Goal: Task Accomplishment & Management: Use online tool/utility

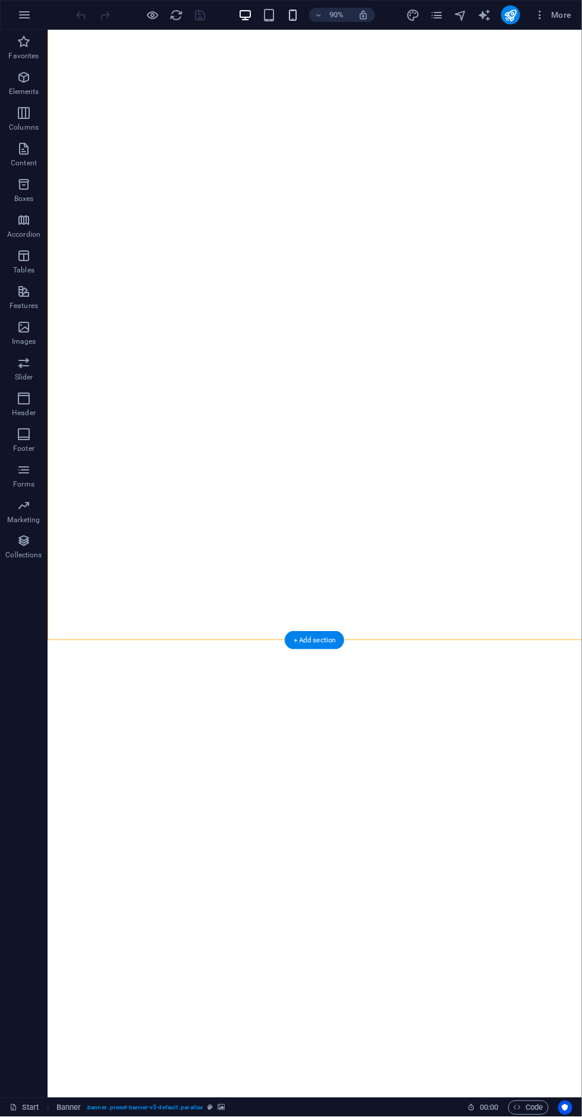
click at [294, 19] on icon "button" at bounding box center [293, 15] width 14 height 14
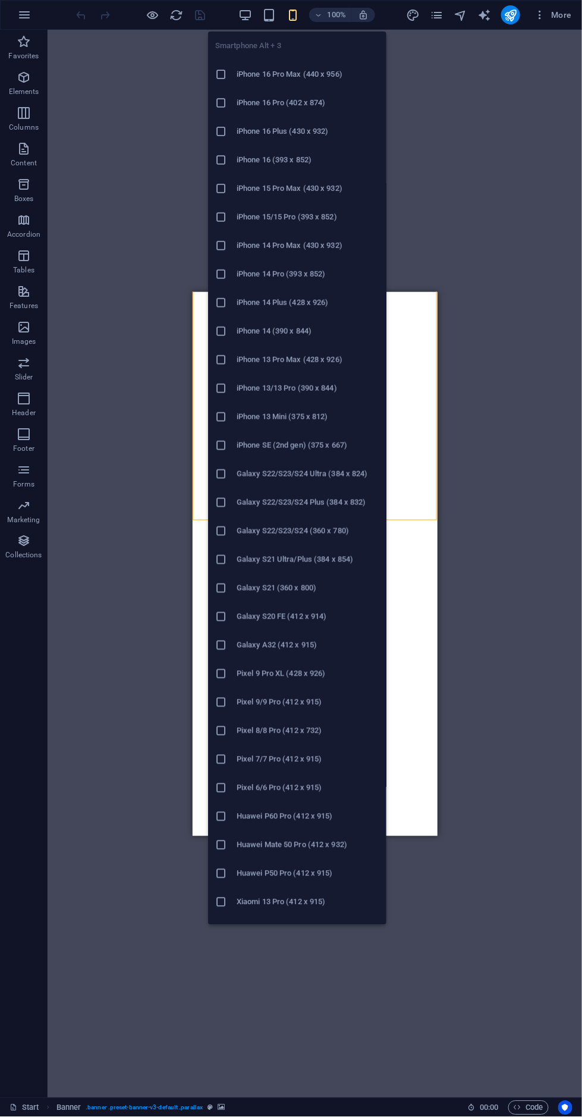
click at [553, 465] on div "Drag here to replace the existing content. Press “Ctrl” if you want to create a…" at bounding box center [315, 564] width 535 height 1068
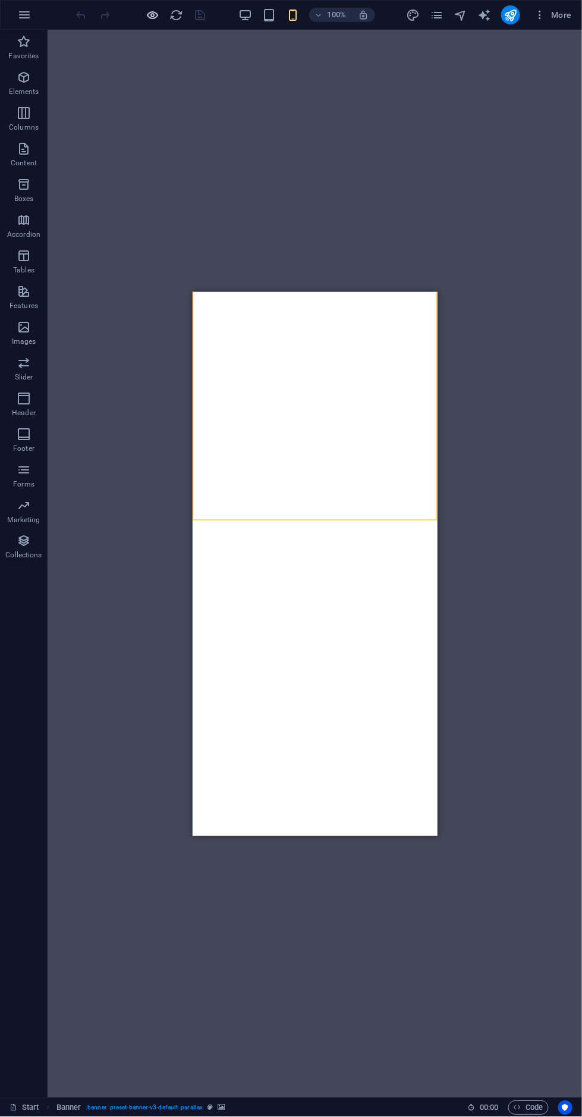
click at [152, 15] on icon "button" at bounding box center [153, 15] width 14 height 14
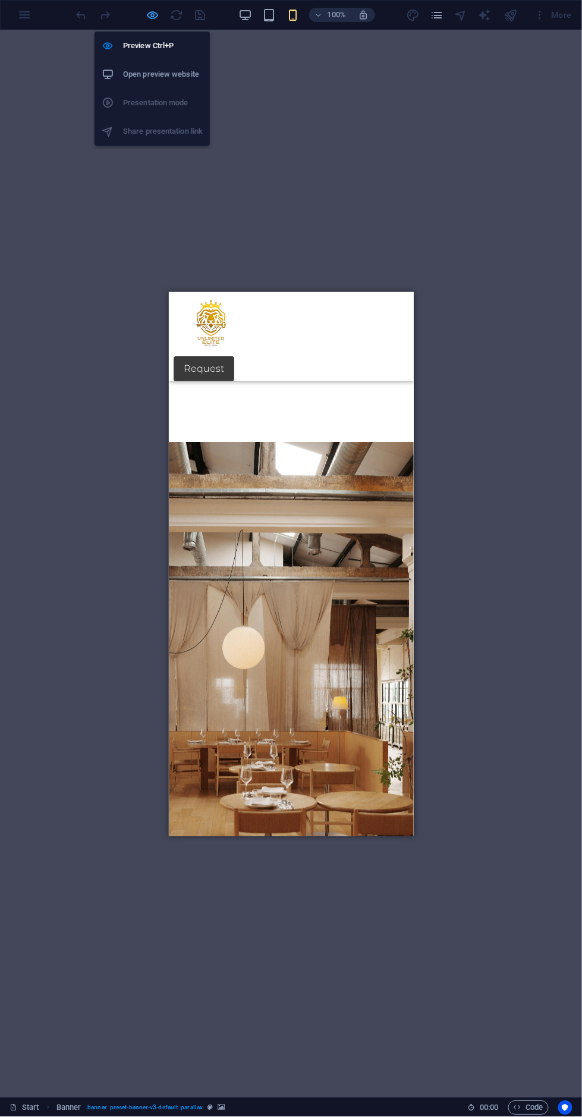
scroll to position [216, 0]
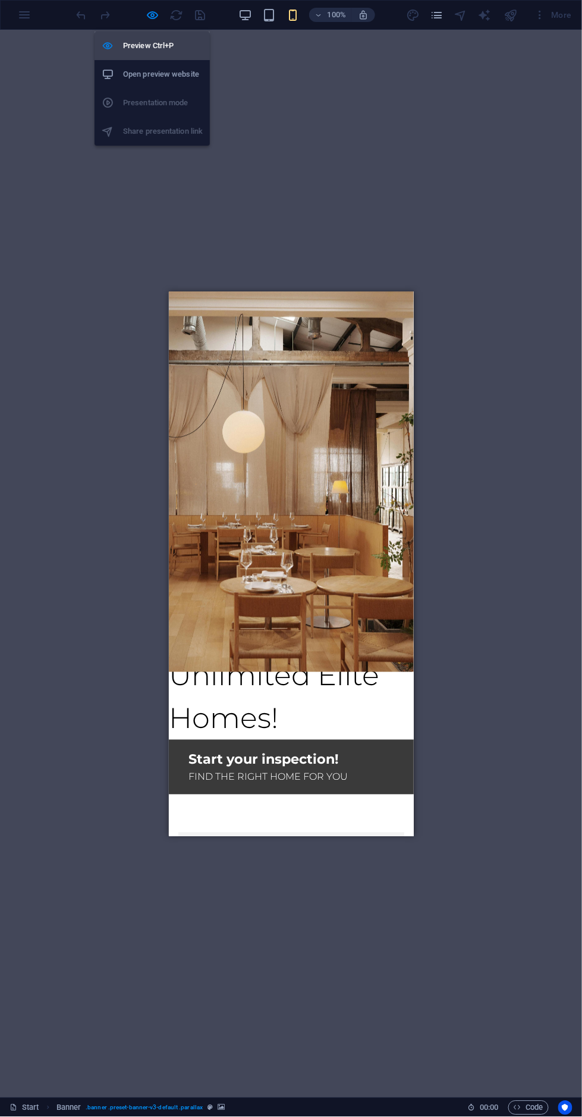
click at [167, 45] on h6 "Preview Ctrl+P" at bounding box center [163, 46] width 80 height 14
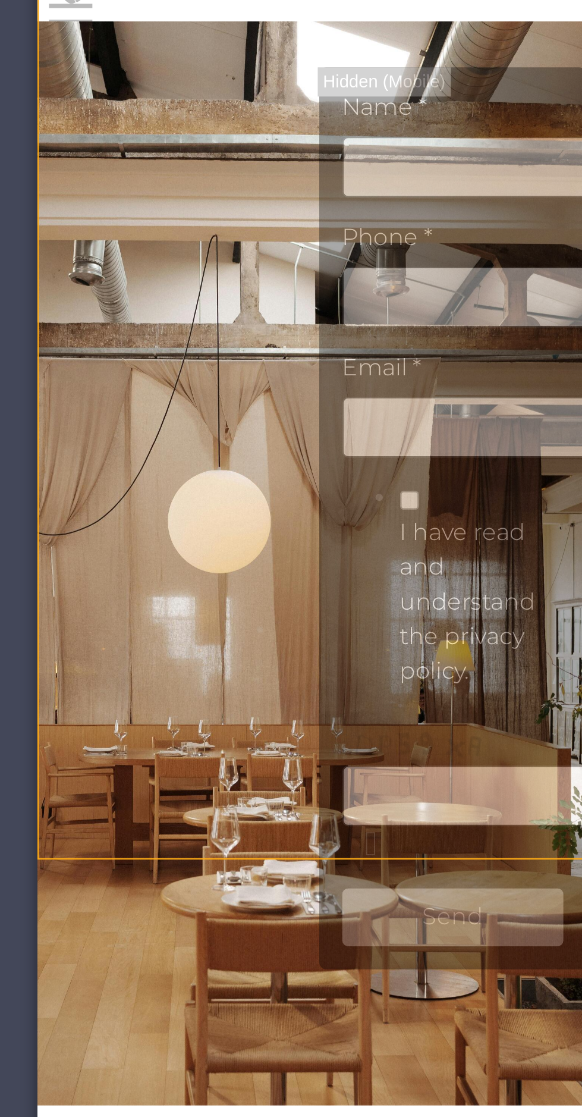
scroll to position [45, 0]
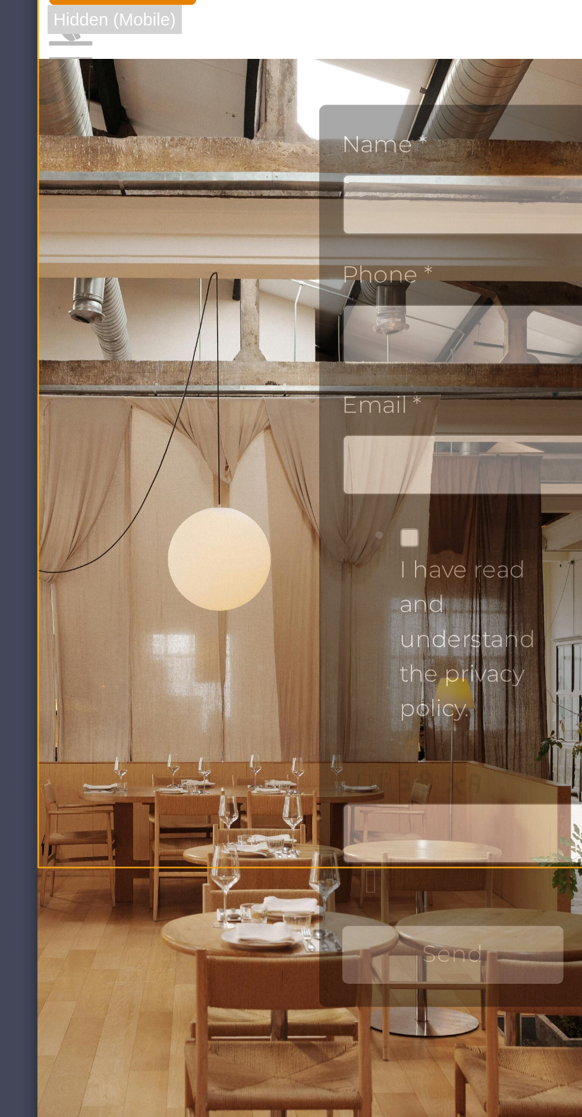
click at [221, 36] on div "Name *" at bounding box center [237, 14] width 151 height 44
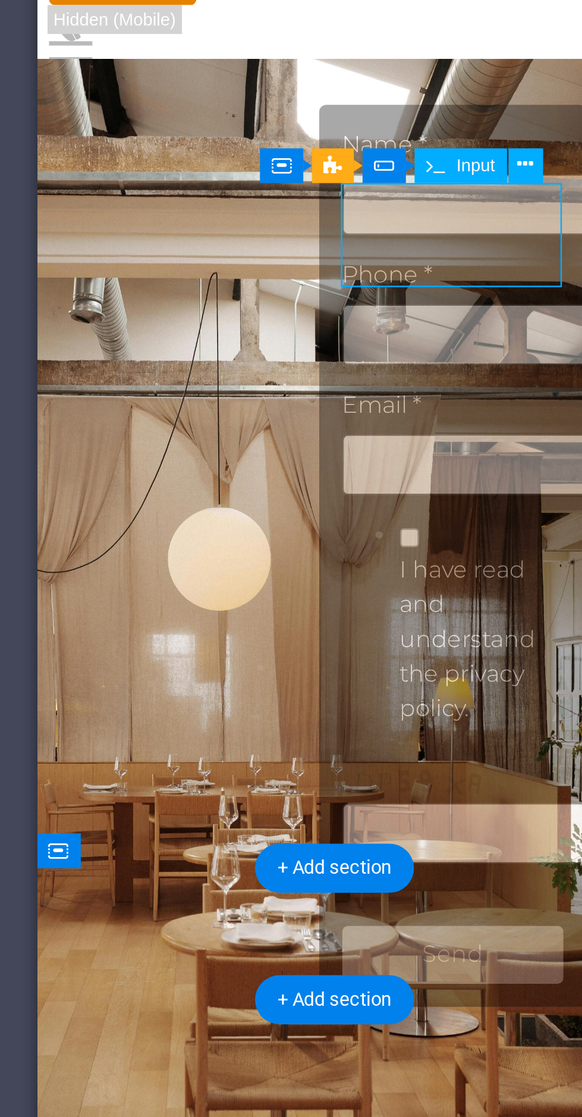
click at [220, 36] on div "Name *" at bounding box center [237, 14] width 151 height 44
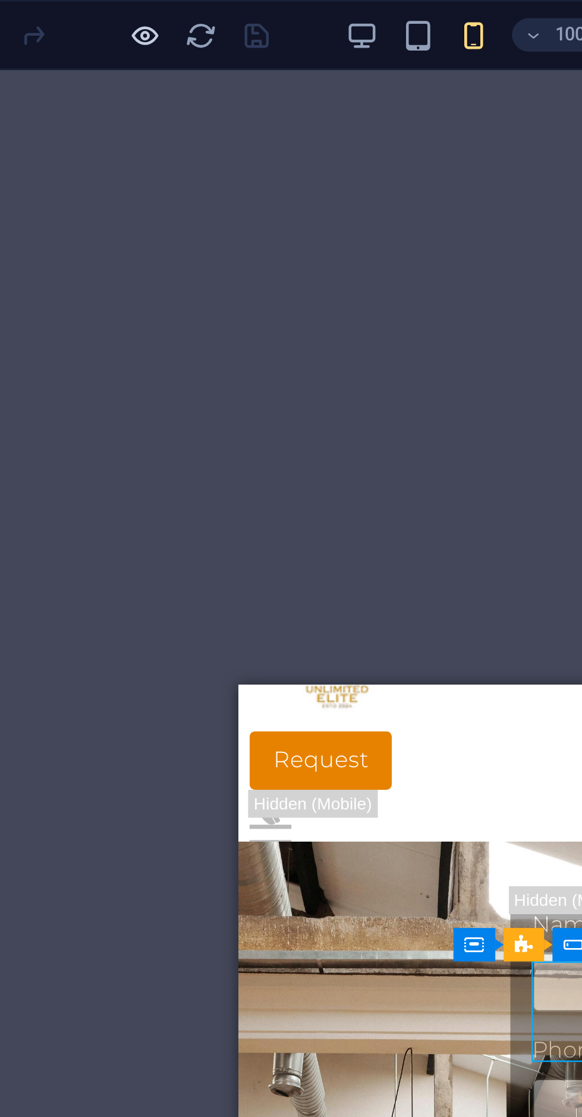
click at [152, 15] on icon "button" at bounding box center [153, 15] width 14 height 14
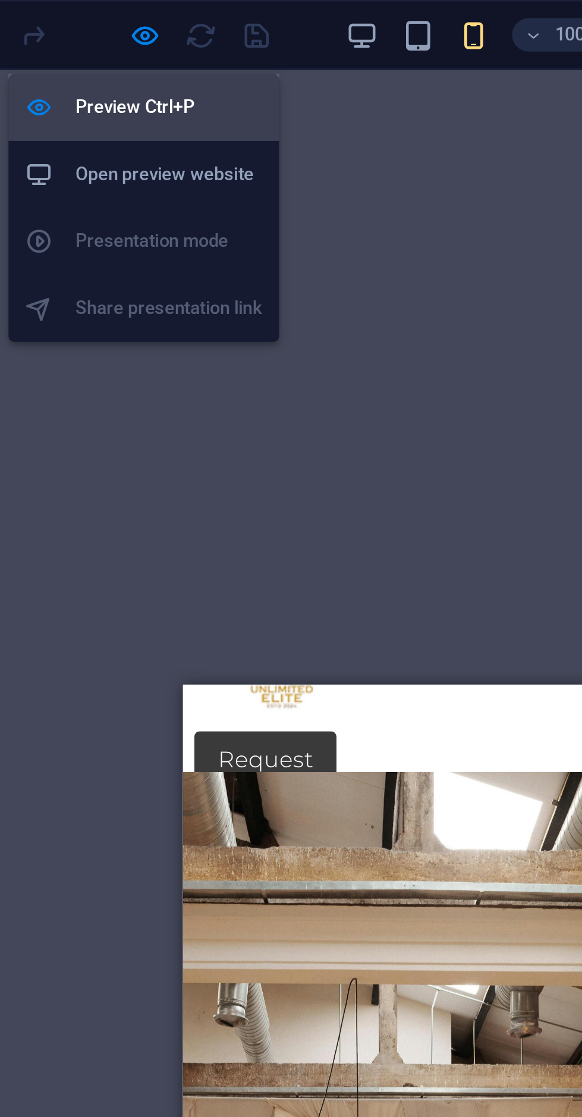
click at [162, 41] on h6 "Preview Ctrl+P" at bounding box center [163, 46] width 80 height 14
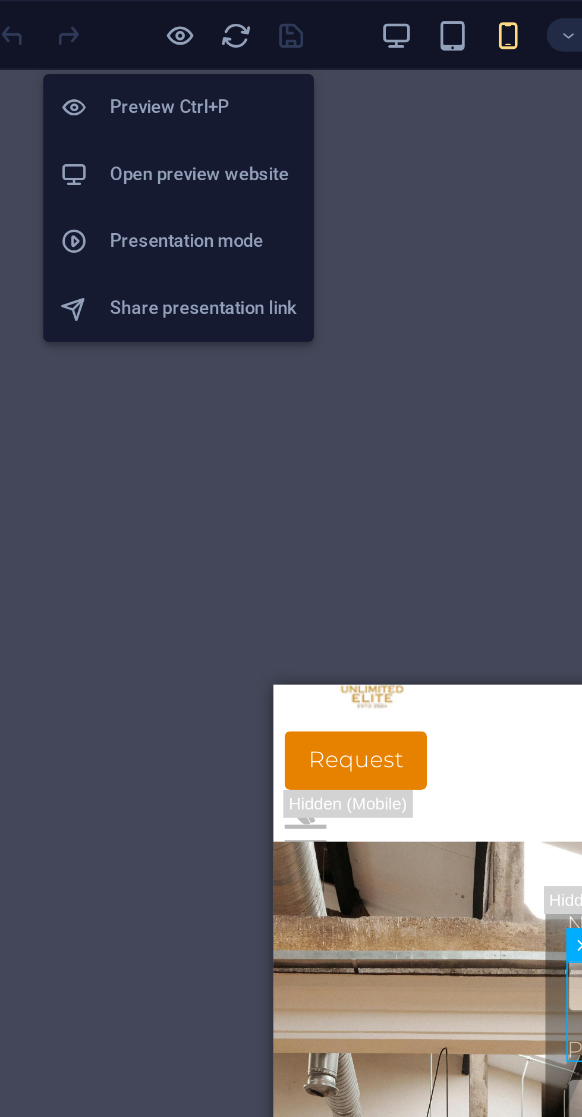
click at [189, 54] on li "Preview Ctrl+P" at bounding box center [152, 46] width 115 height 29
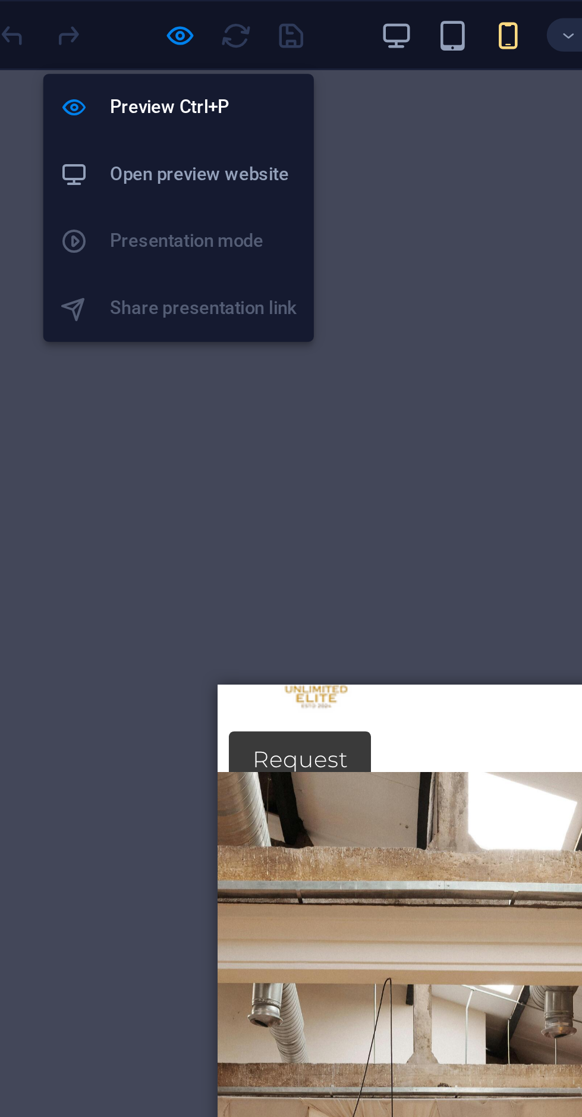
click at [183, 77] on h6 "Open preview website" at bounding box center [163, 74] width 80 height 14
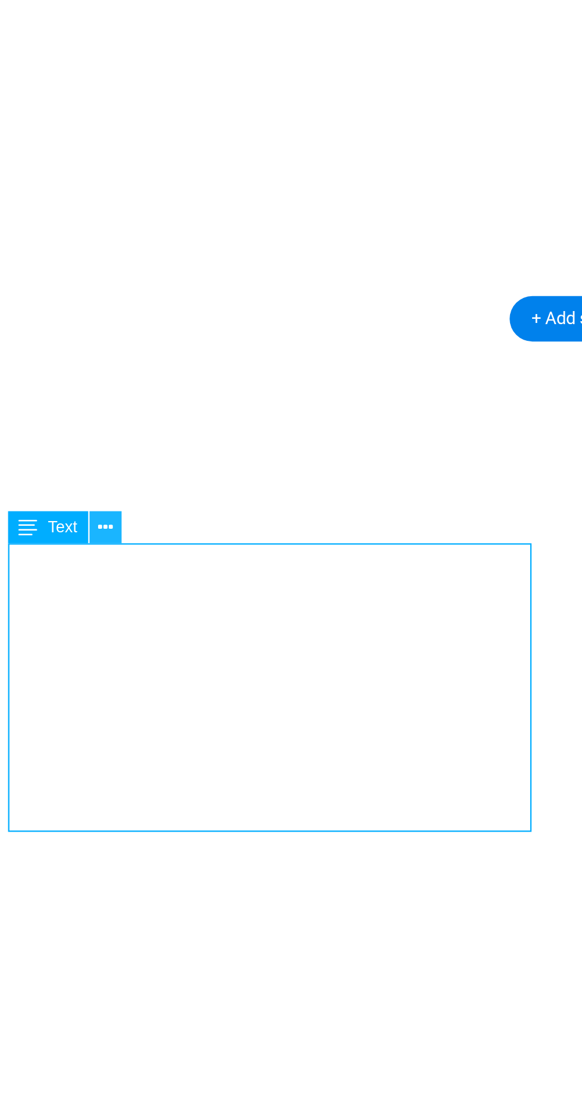
click at [127, 582] on button at bounding box center [123, 582] width 13 height 13
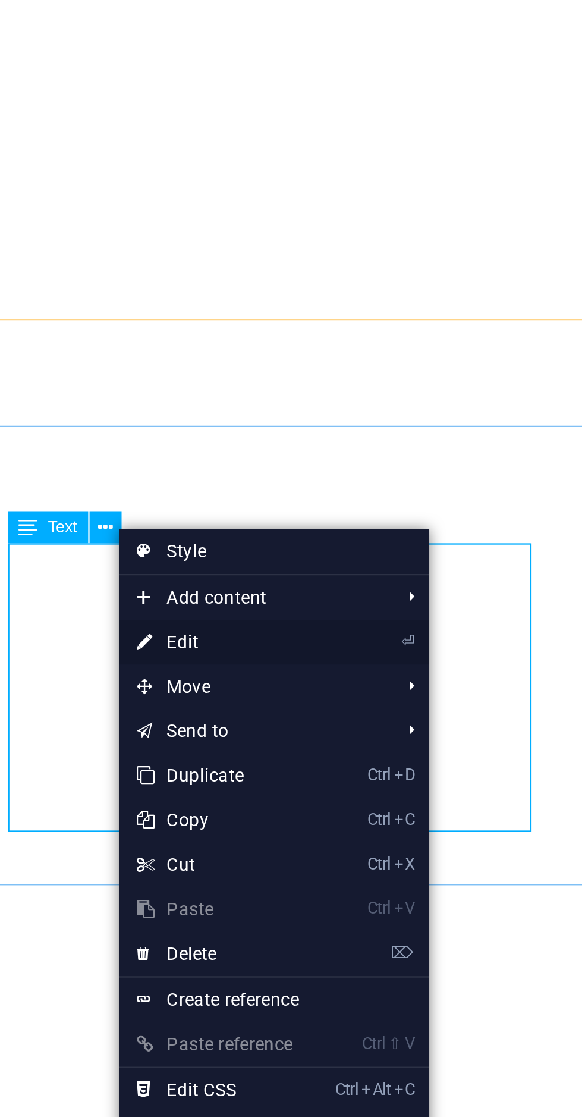
click at [201, 628] on link "⏎ Edit" at bounding box center [168, 628] width 80 height 18
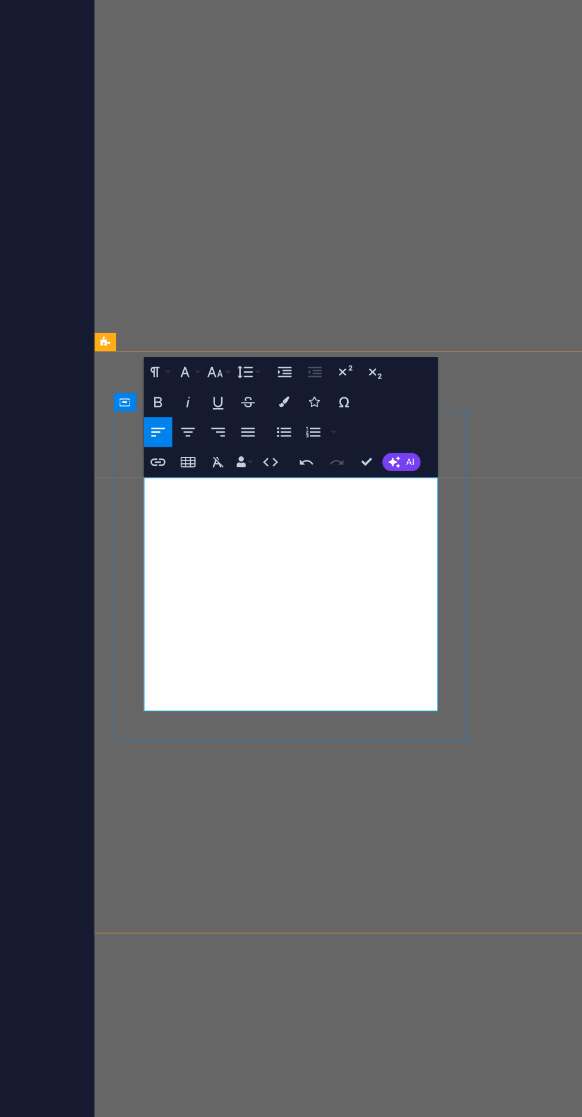
click at [235, 728] on div "Text Add, edit, and format text directly on the website. Default colors and fon…" at bounding box center [150, 597] width 187 height 984
click at [254, 726] on div at bounding box center [255, 564] width 2 height 1068
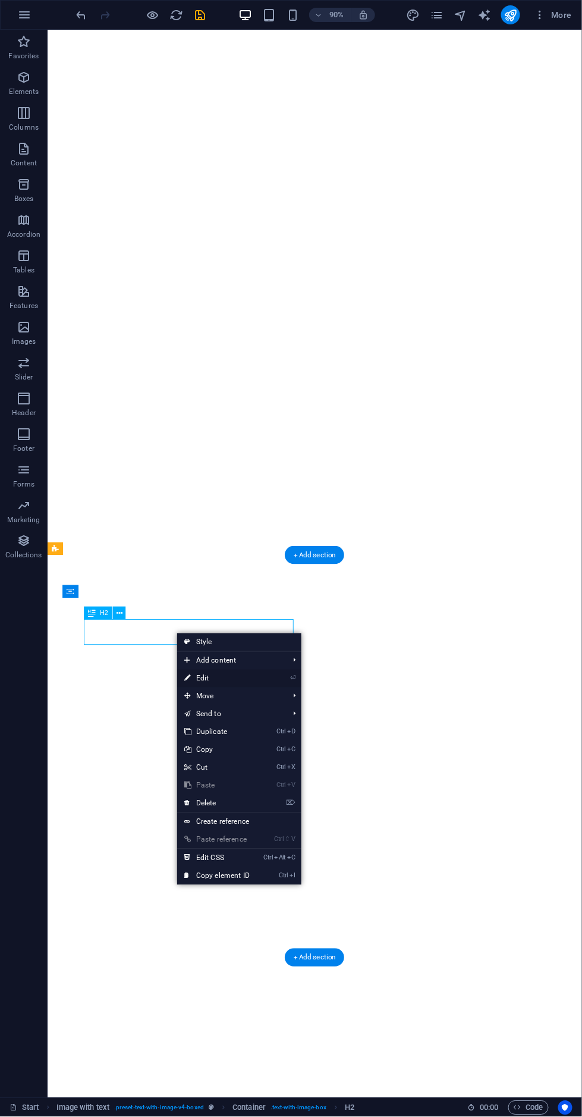
click at [252, 672] on link "⏎ Edit" at bounding box center [217, 679] width 80 height 18
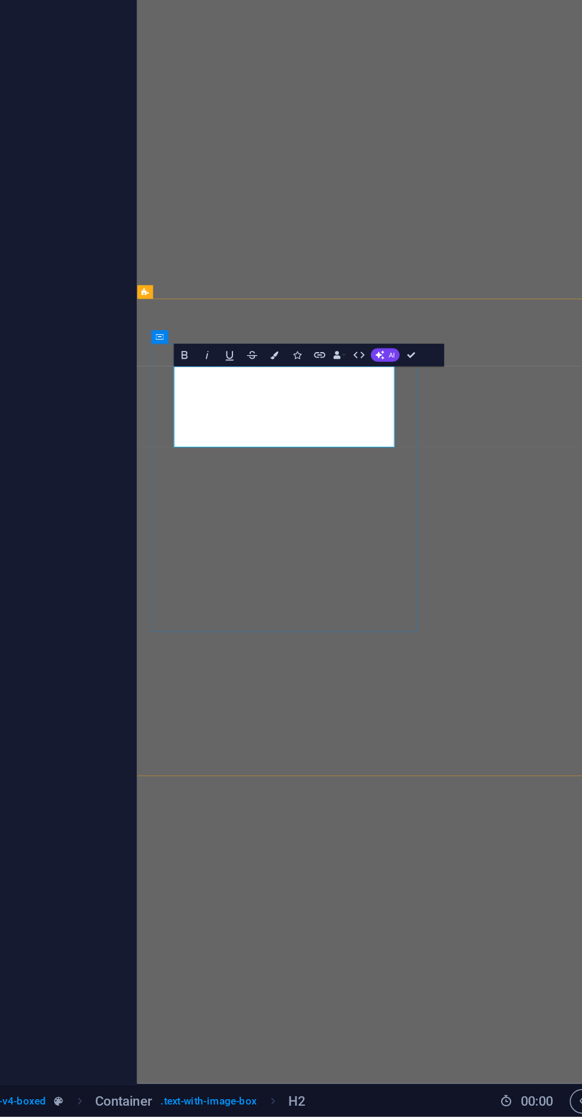
click at [218, 788] on div "Settings Level H1 H2 H3 H4 H5 H6 Alignment Default colors and font sizes are de…" at bounding box center [150, 597] width 187 height 984
click at [209, 746] on div "Settings Level H1 H2 H3 H4 H5 H6 Alignment Default colors and font sizes are de…" at bounding box center [150, 597] width 187 height 984
click at [243, 733] on div "Settings Level H1 H2 H3 H4 H5 H6 Alignment Default colors and font sizes are de…" at bounding box center [150, 597] width 187 height 984
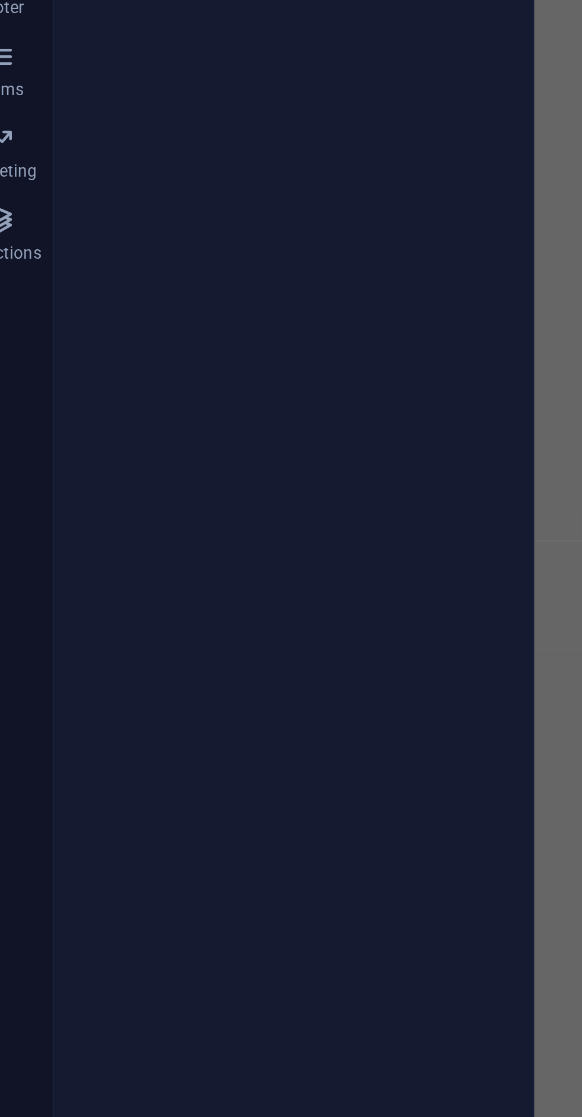
click at [59, 622] on div "Settings Level H1 H2 H3 H4 H5 H6 Alignment Default colors and font sizes are de…" at bounding box center [150, 597] width 187 height 984
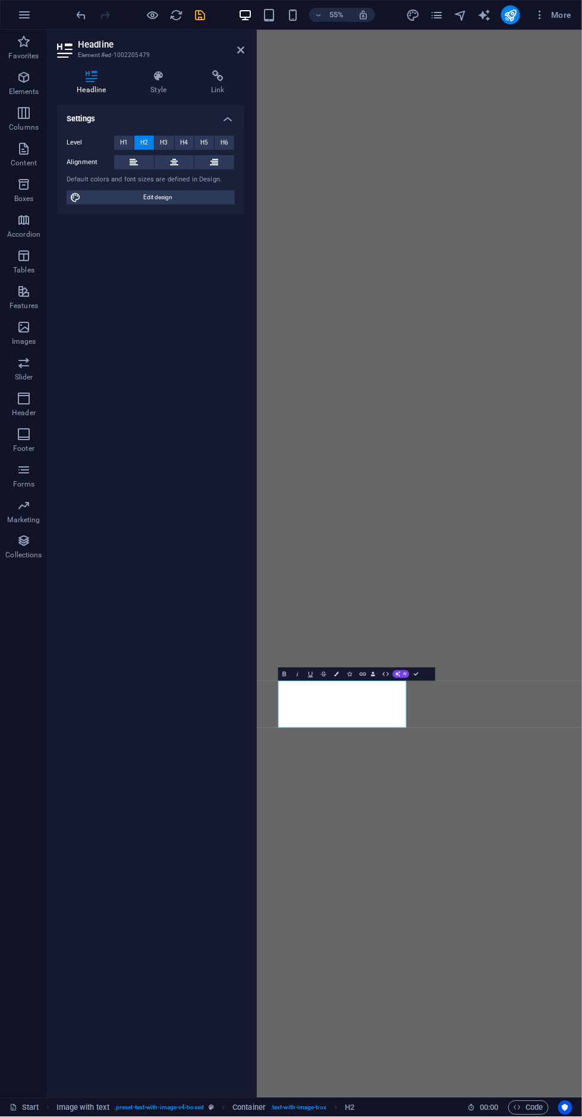
click at [144, 544] on div "Settings Level H1 H2 H3 H4 H5 H6 Alignment Default colors and font sizes are de…" at bounding box center [150, 597] width 187 height 984
click at [149, 531] on div "Settings Level H1 H2 H3 H4 H5 H6 Alignment Default colors and font sizes are de…" at bounding box center [150, 597] width 187 height 984
click at [255, 559] on div at bounding box center [255, 564] width 2 height 1068
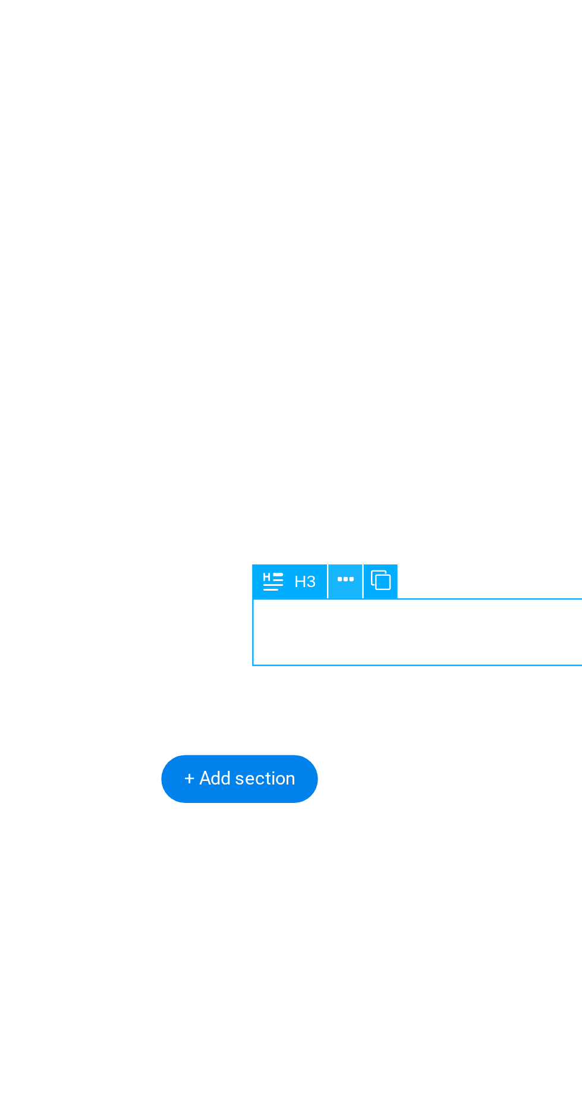
click at [357, 730] on icon at bounding box center [355, 727] width 6 height 11
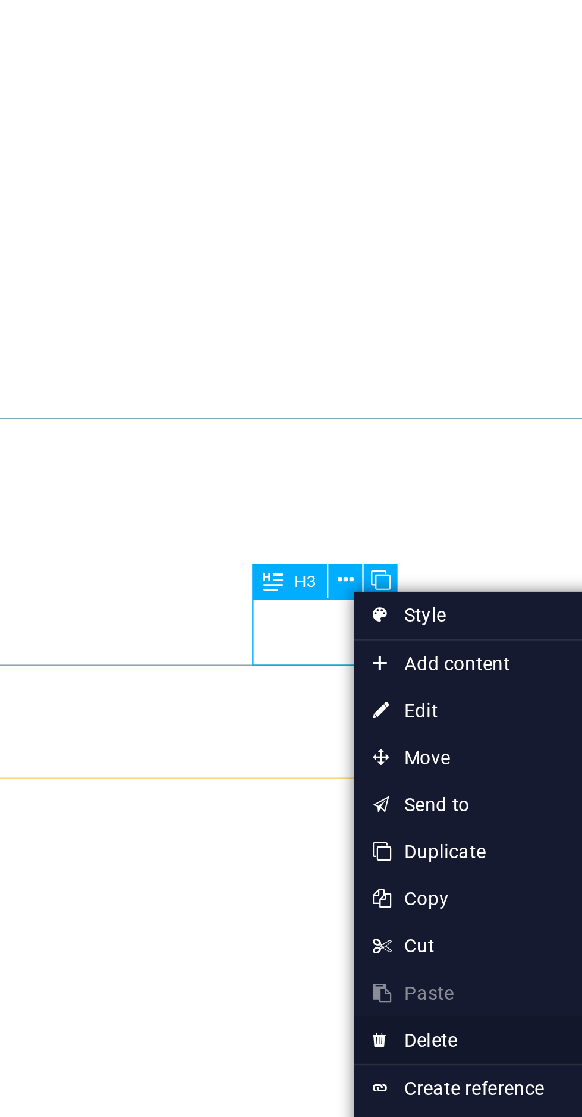
click at [398, 896] on link "⌦ Delete" at bounding box center [398, 902] width 80 height 18
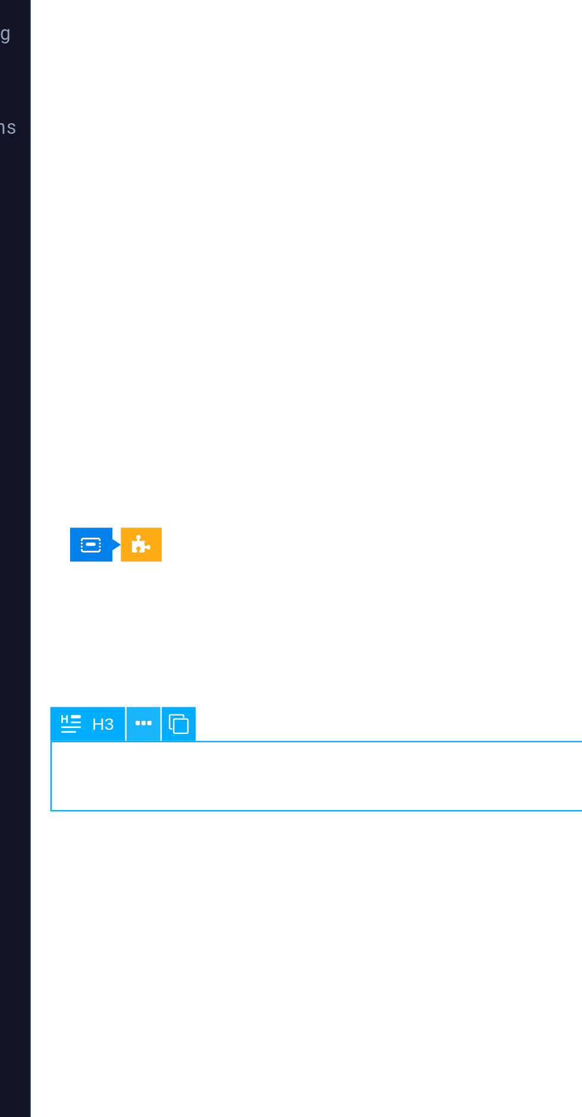
click at [92, 780] on icon at bounding box center [90, 781] width 6 height 11
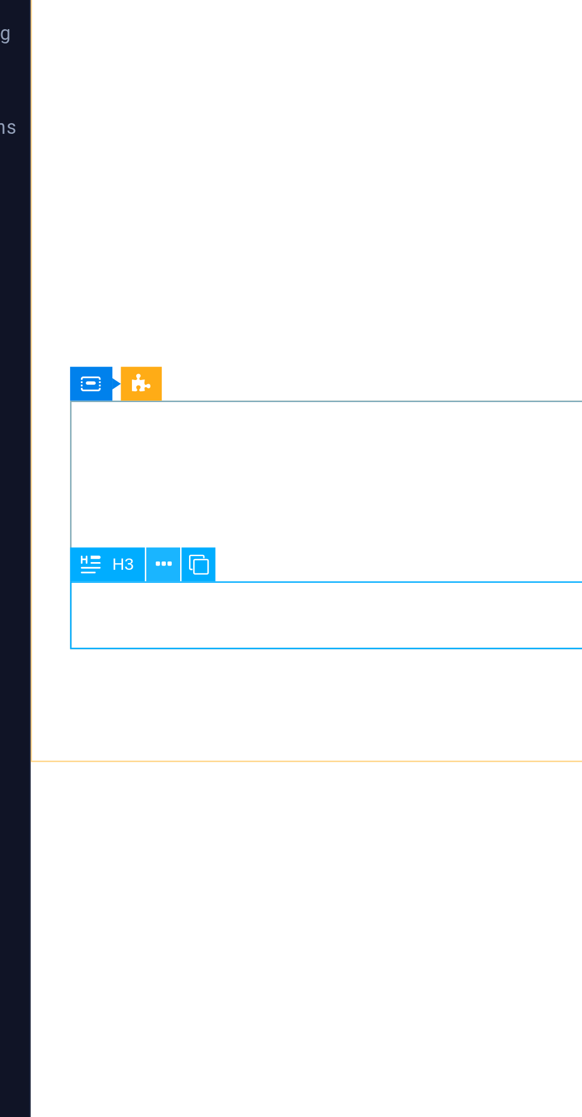
click at [96, 724] on icon at bounding box center [98, 721] width 6 height 11
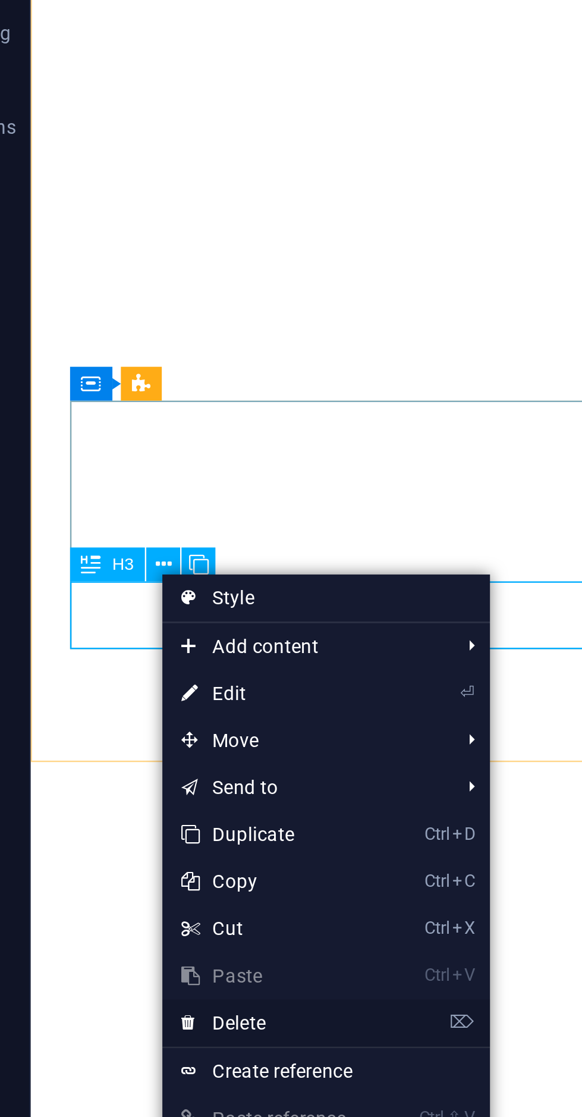
click at [158, 891] on link "⌦ Delete" at bounding box center [138, 895] width 80 height 18
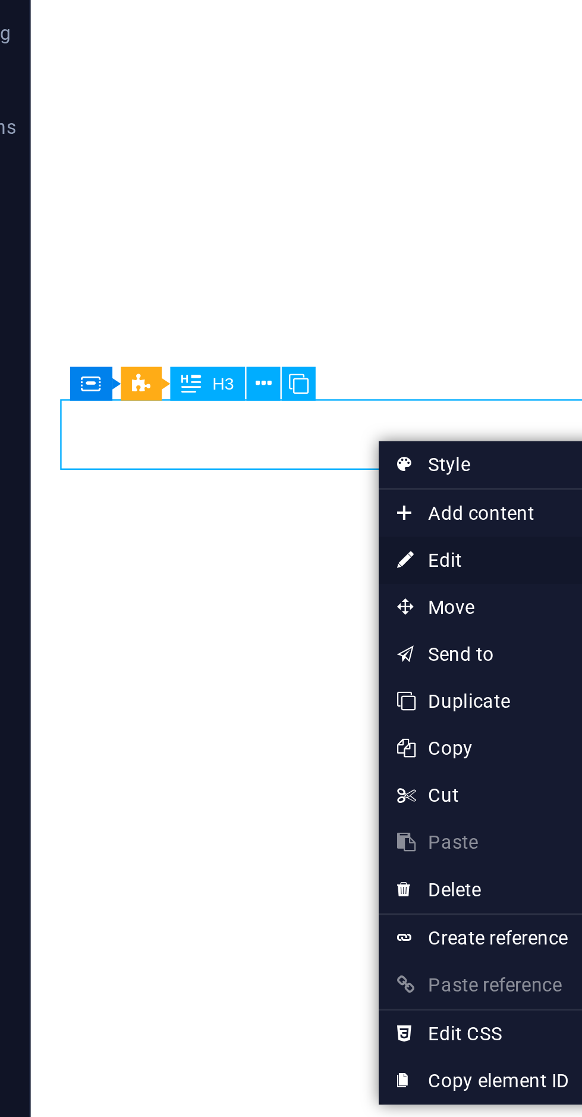
click at [219, 722] on link "⏎ Edit" at bounding box center [220, 720] width 80 height 18
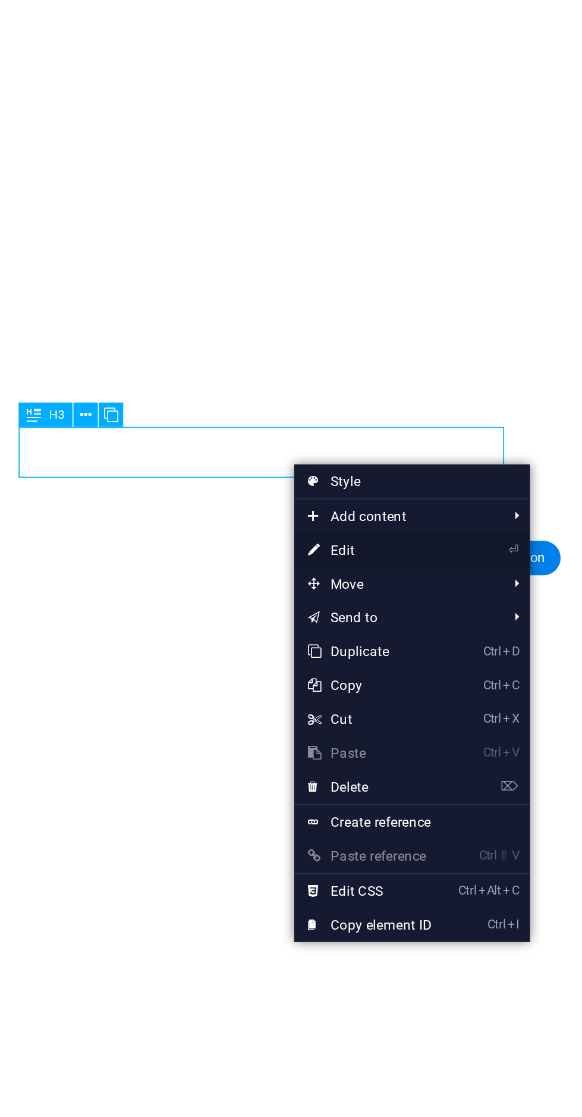
click at [251, 653] on link "⏎ Edit" at bounding box center [244, 651] width 80 height 18
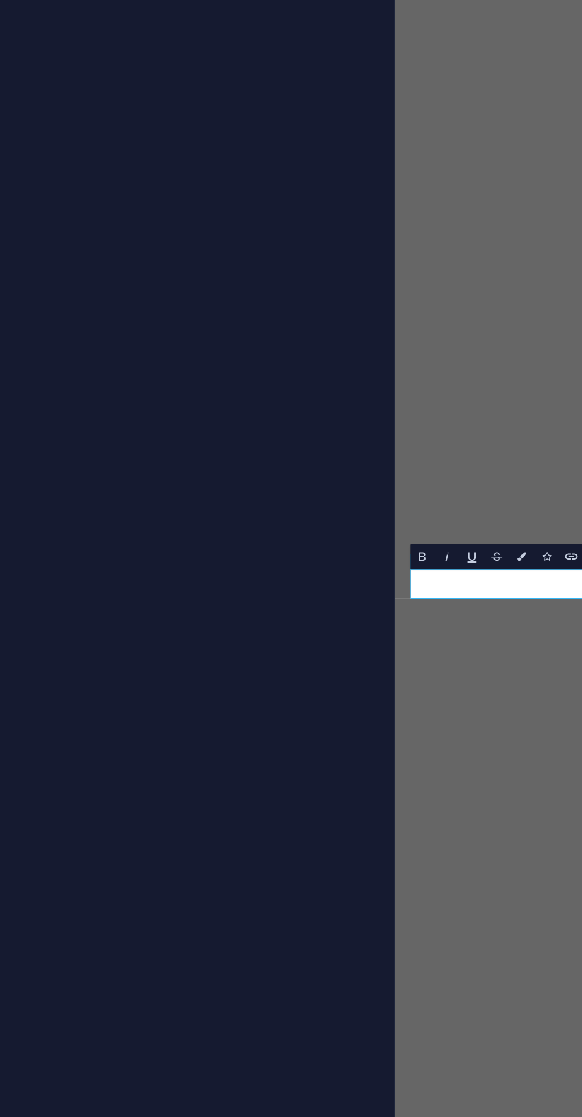
click at [96, 681] on div "Settings Level H1 H2 H3 H4 H5 H6 Alignment Default colors and font sizes are de…" at bounding box center [150, 597] width 187 height 984
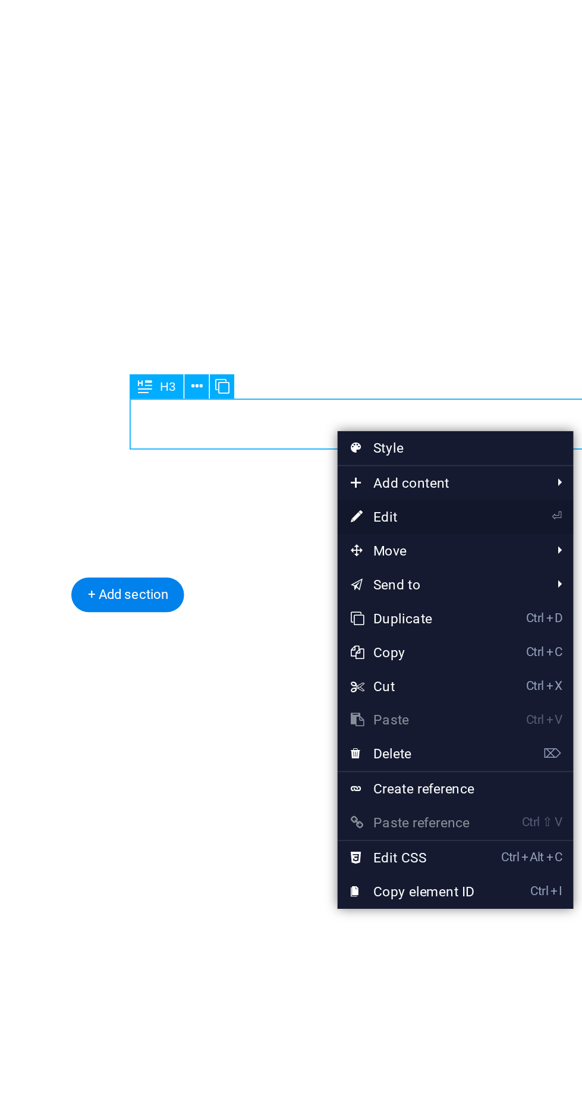
click at [484, 619] on link "⏎ Edit" at bounding box center [465, 614] width 80 height 18
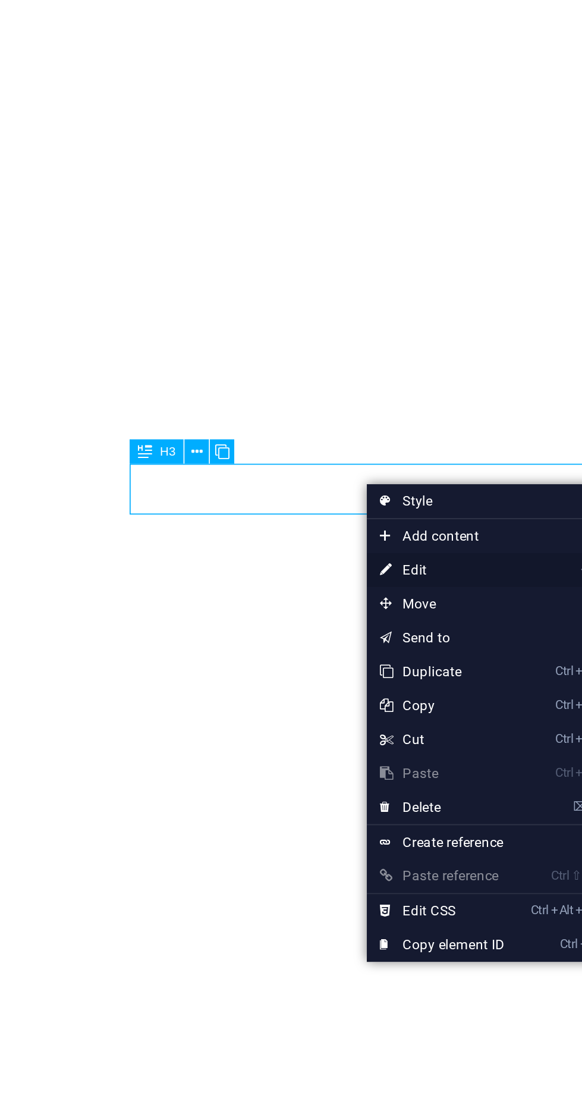
click at [492, 645] on link "⏎ Edit" at bounding box center [481, 642] width 80 height 18
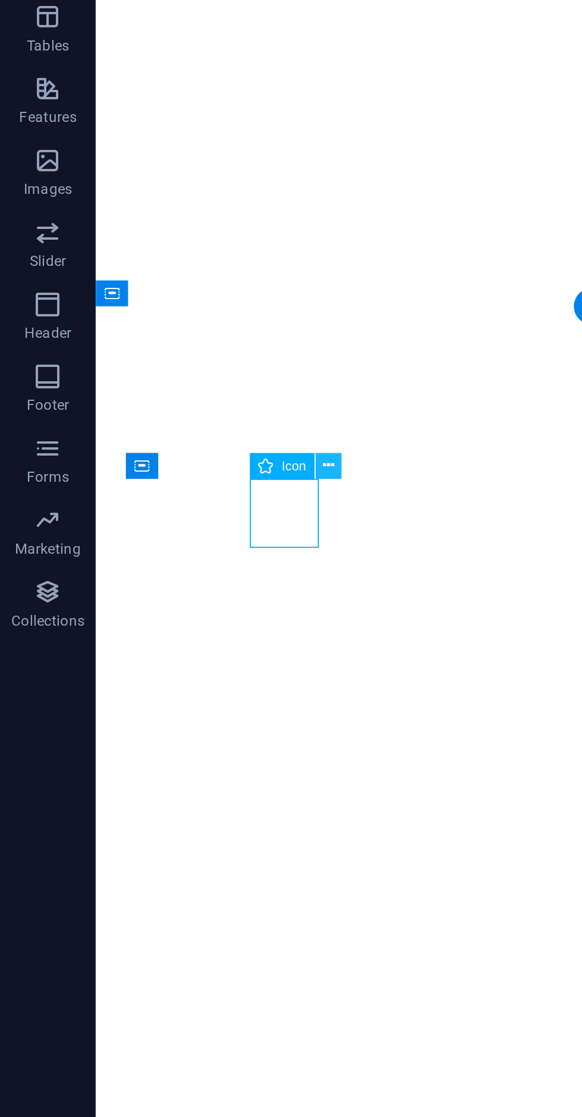
click at [167, 480] on button at bounding box center [163, 478] width 13 height 13
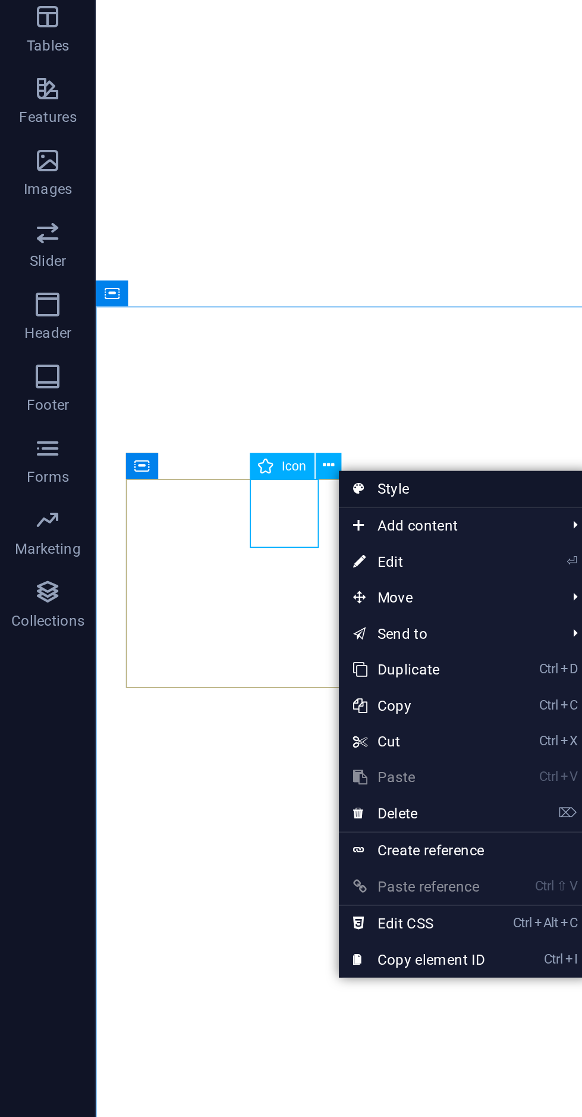
click at [233, 484] on link "Style" at bounding box center [230, 490] width 124 height 18
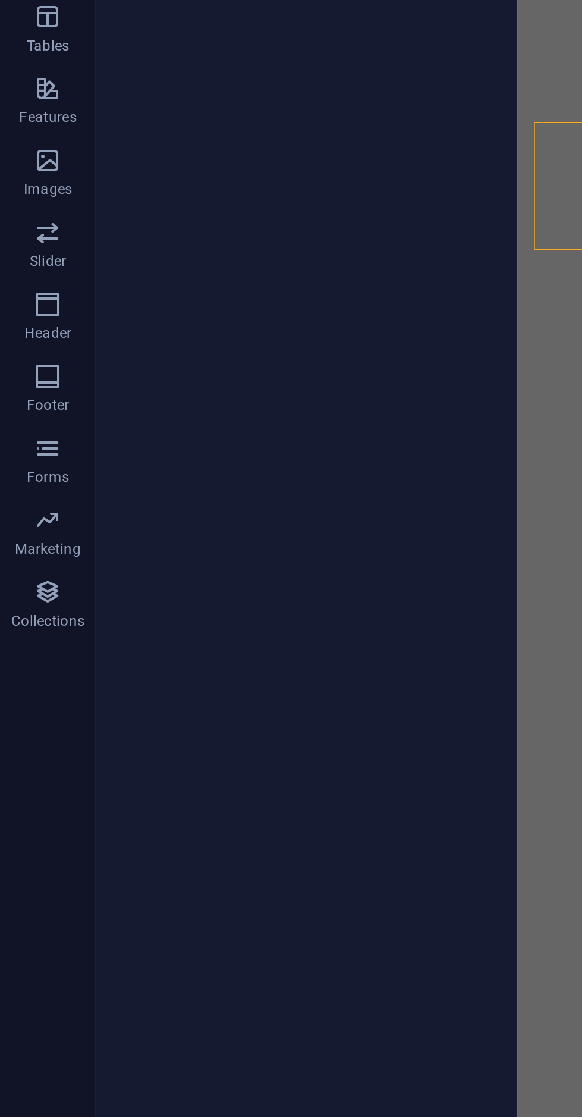
select select "px"
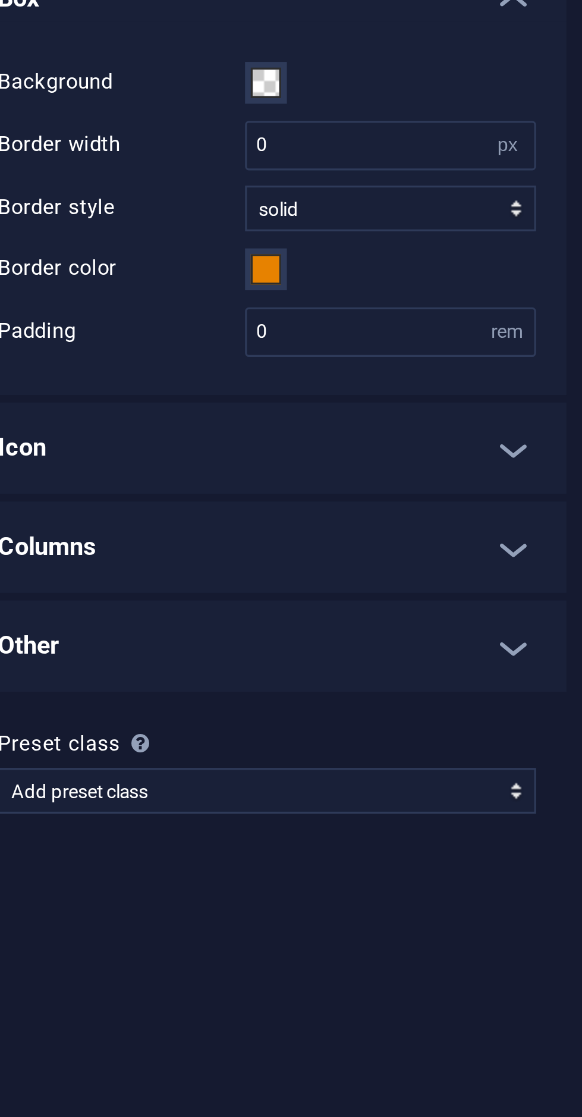
click at [229, 485] on h4 "Icon" at bounding box center [150, 488] width 187 height 29
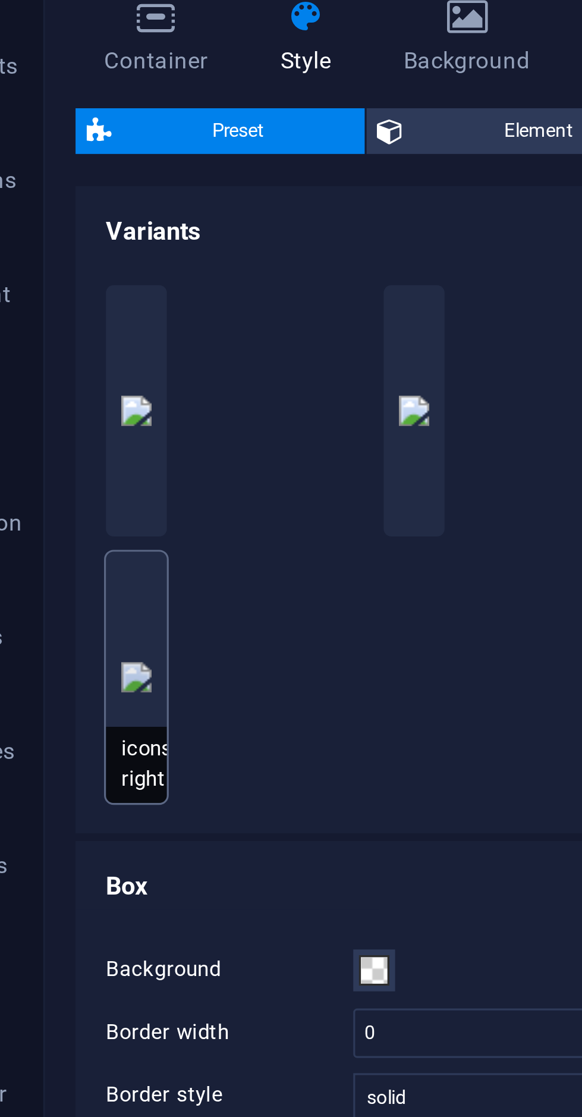
click at [76, 293] on button "icons-right" at bounding box center [76, 282] width 19 height 79
type input "1"
type input "2.5"
type input "1"
select select "right"
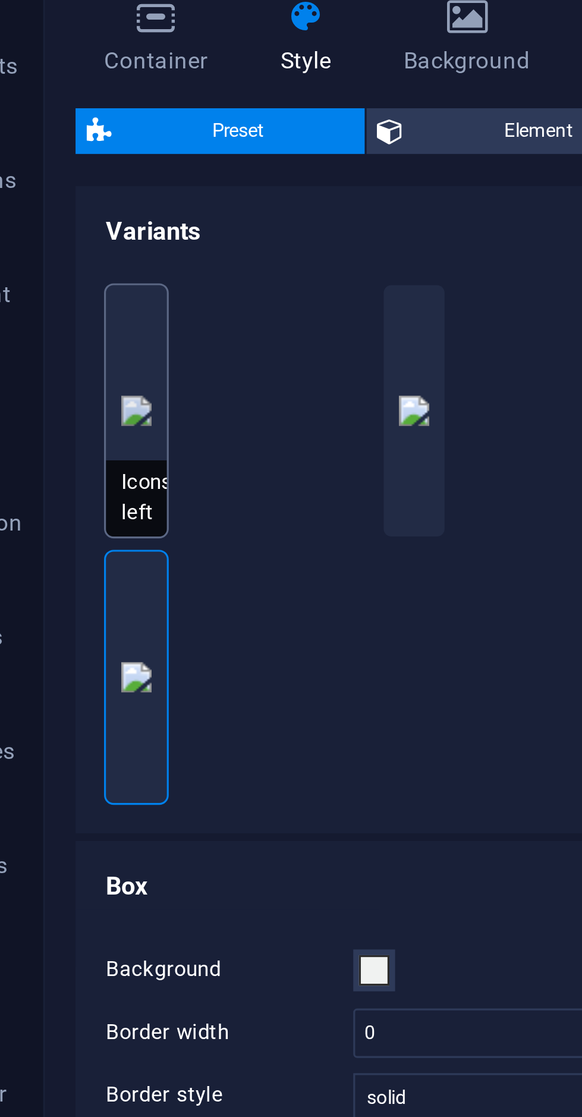
click at [76, 225] on span "Icons left" at bounding box center [76, 227] width 19 height 24
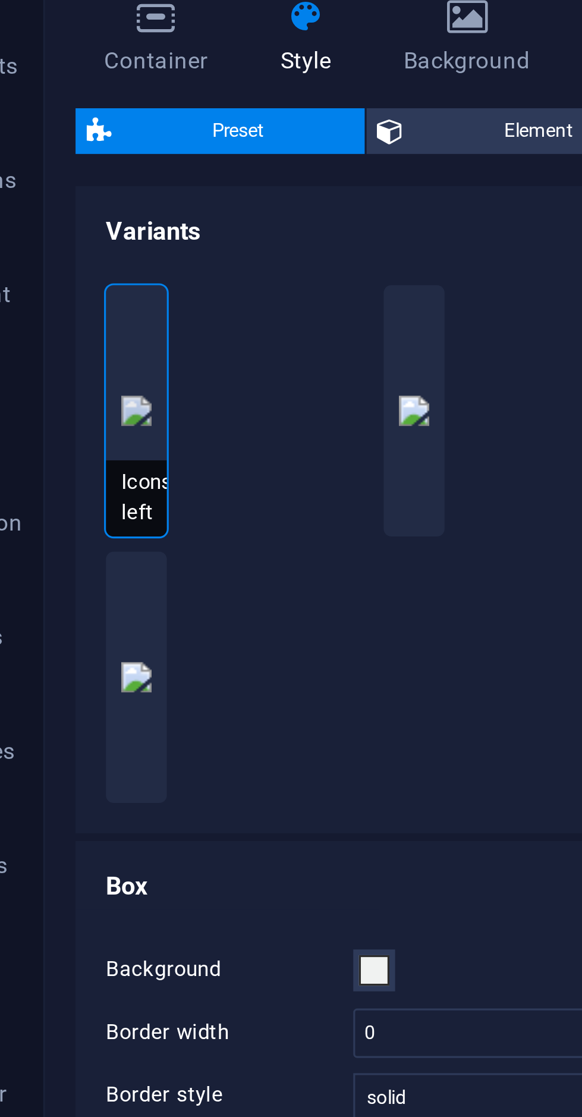
type input "1"
type input "2.5"
type input "1"
select select "left"
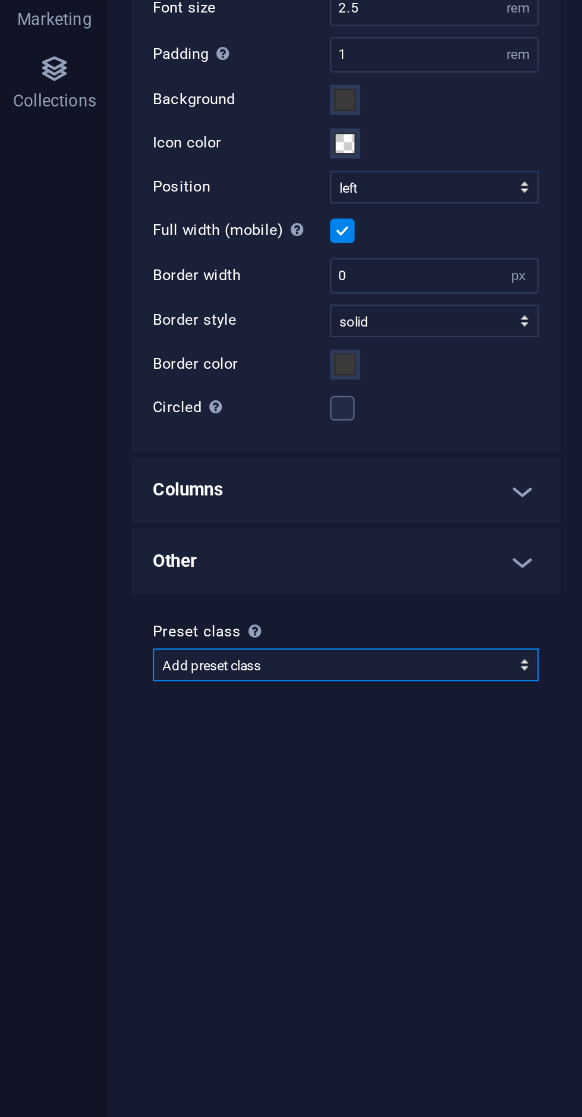
click at [228, 794] on select "Add preset class" at bounding box center [151, 801] width 168 height 14
click at [67, 794] on select "Add preset class" at bounding box center [151, 801] width 168 height 14
select select
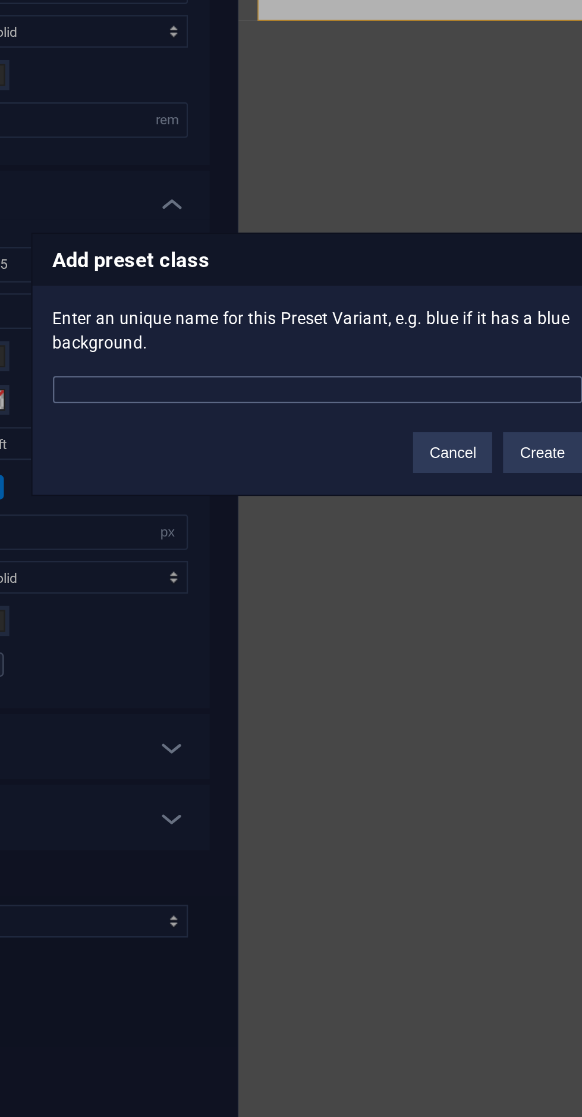
type input "location"
click at [387, 591] on button "Create" at bounding box center [389, 597] width 34 height 18
select select "preset-boxes-location"
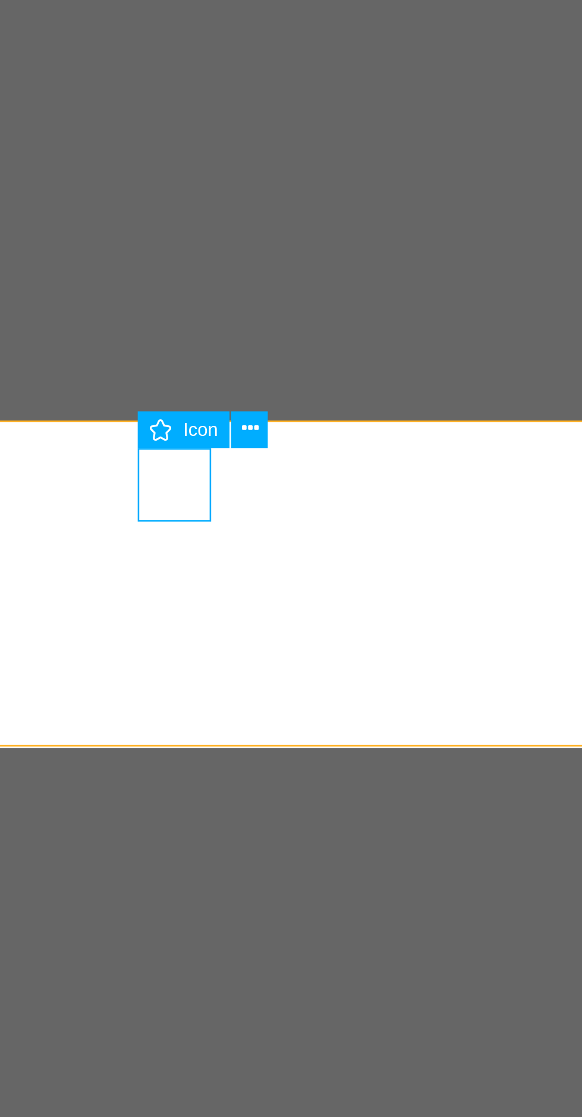
click at [318, 522] on span "Icon" at bounding box center [320, 523] width 7 height 4
click at [332, 523] on icon at bounding box center [332, 523] width 4 height 7
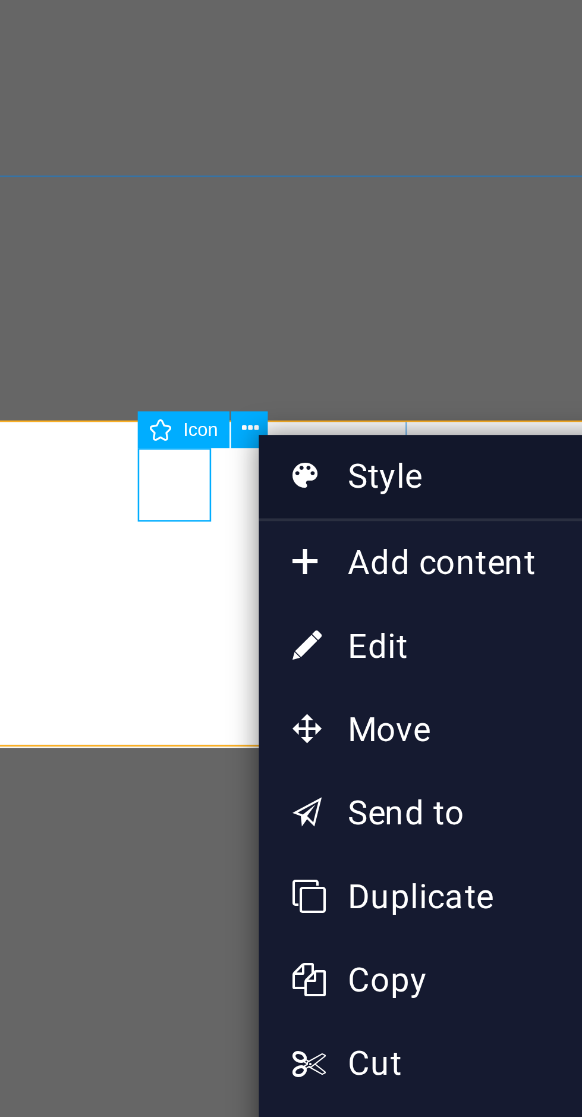
click at [378, 534] on link "Style" at bounding box center [395, 533] width 124 height 18
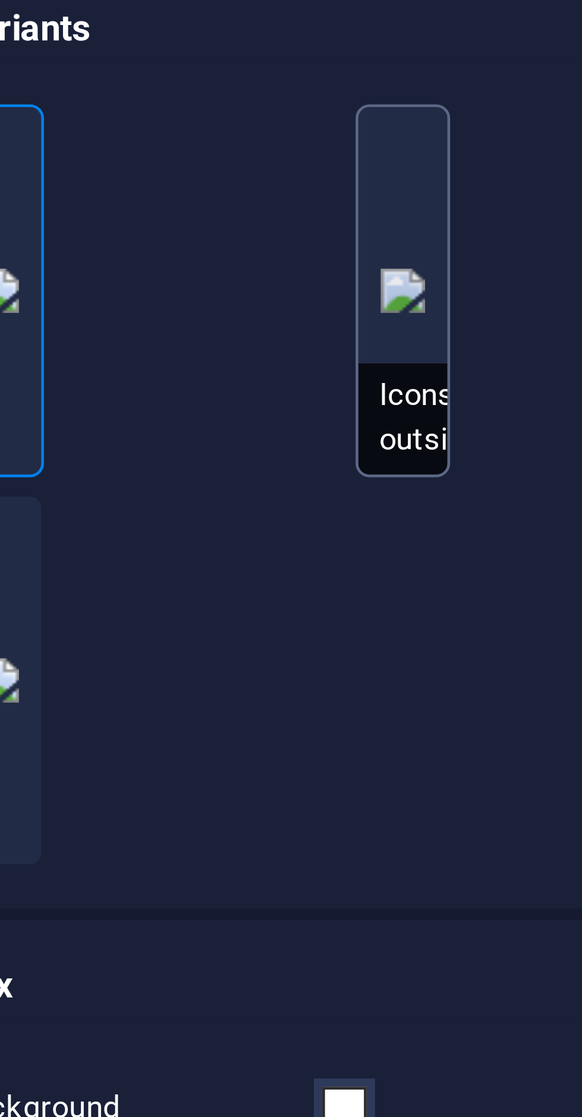
click at [170, 218] on span "Icons outside" at bounding box center [162, 227] width 19 height 24
type input "1"
type input "2.5"
type input "1"
select select "outside"
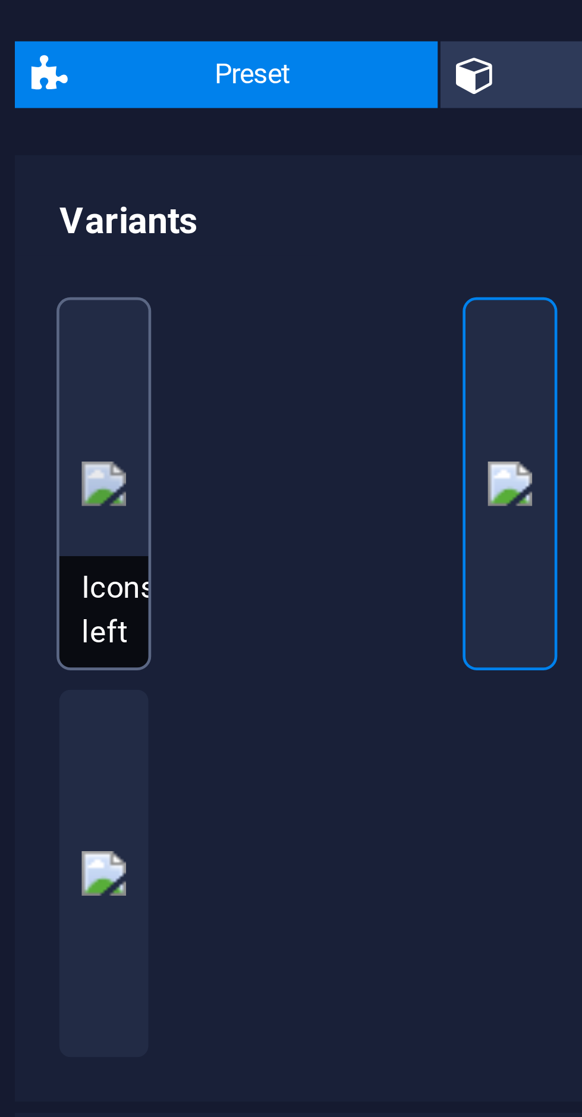
click at [68, 225] on span "Icons left" at bounding box center [76, 227] width 19 height 24
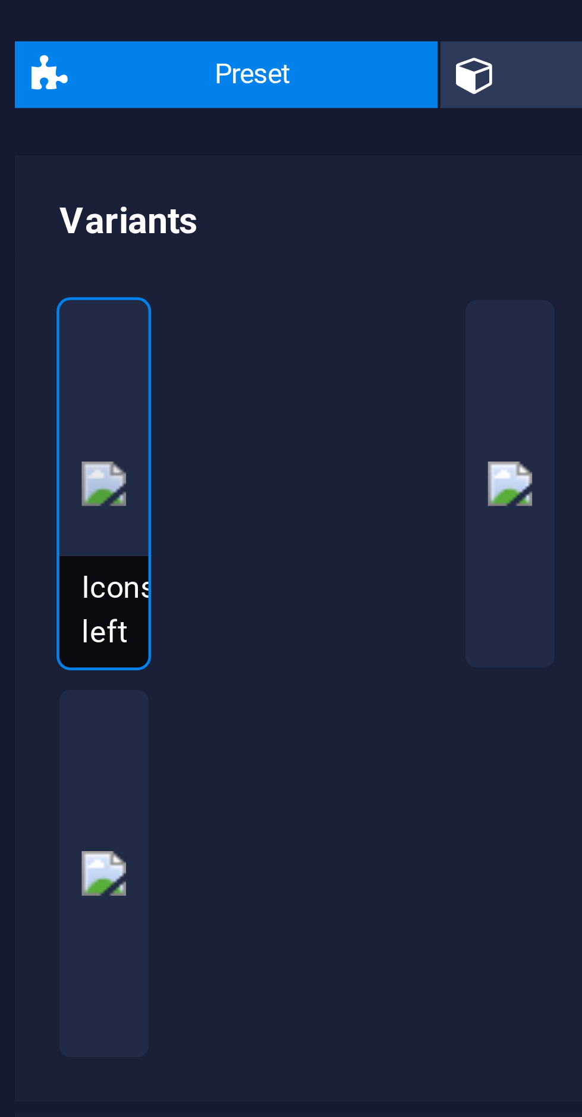
type input "1"
type input "2.5"
type input "1"
select select "left"
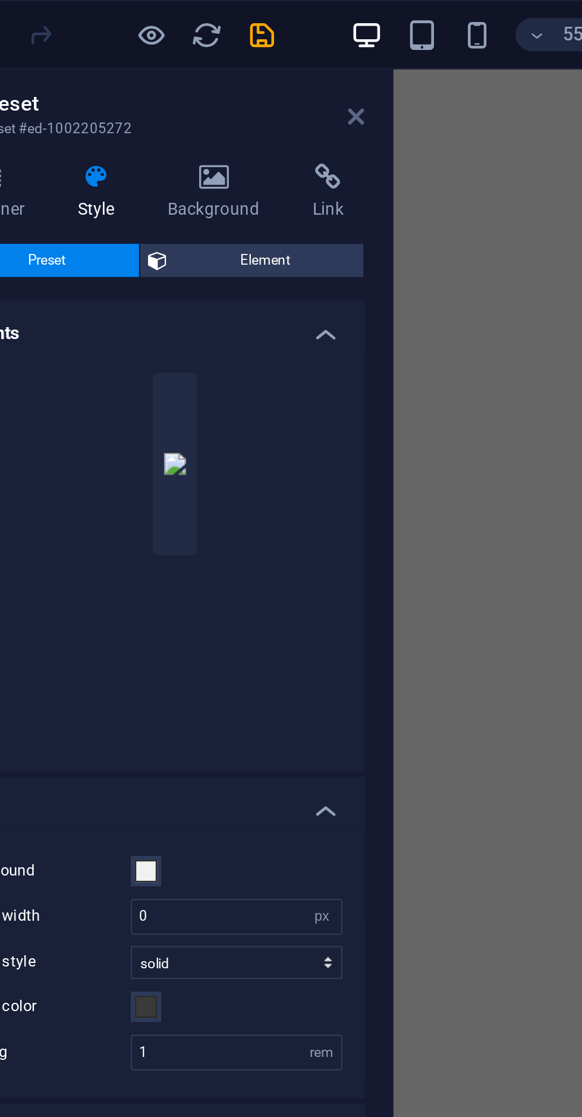
click at [242, 46] on icon at bounding box center [240, 50] width 7 height 10
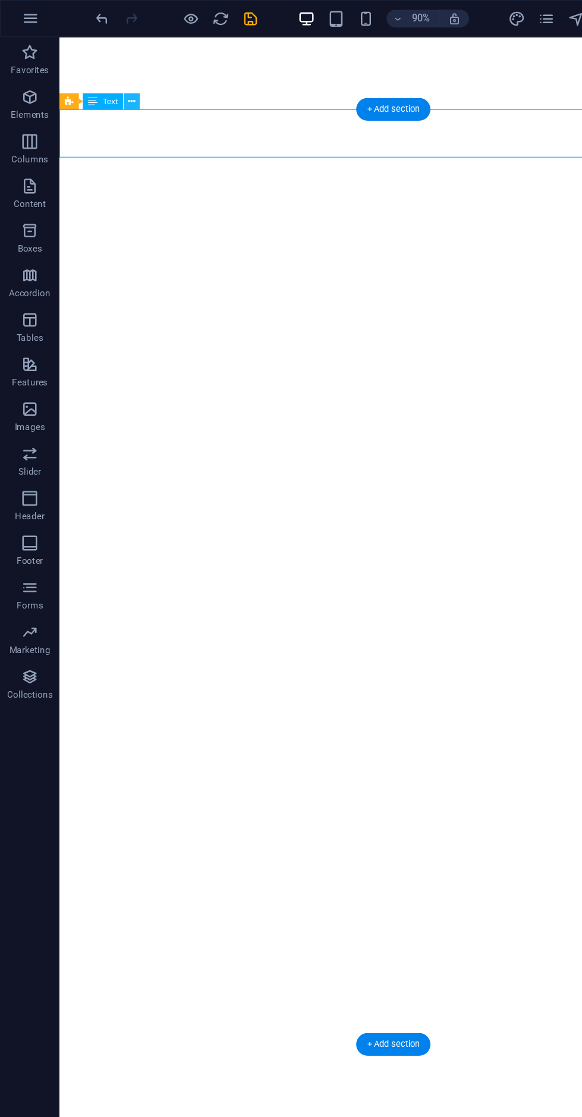
click at [108, 82] on icon at bounding box center [105, 81] width 6 height 11
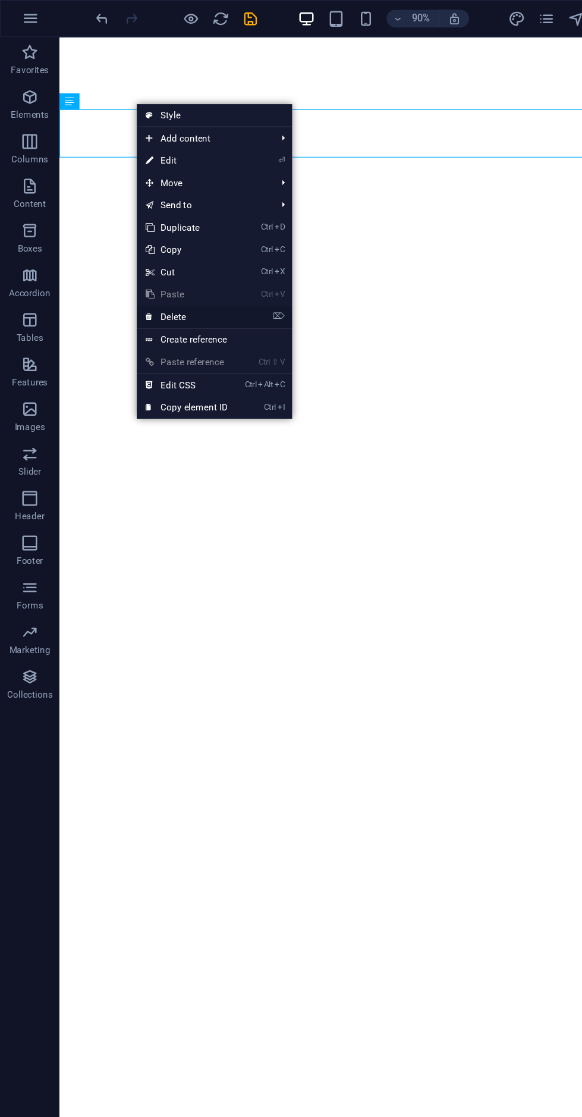
click at [185, 258] on link "⌦ Delete" at bounding box center [149, 253] width 80 height 18
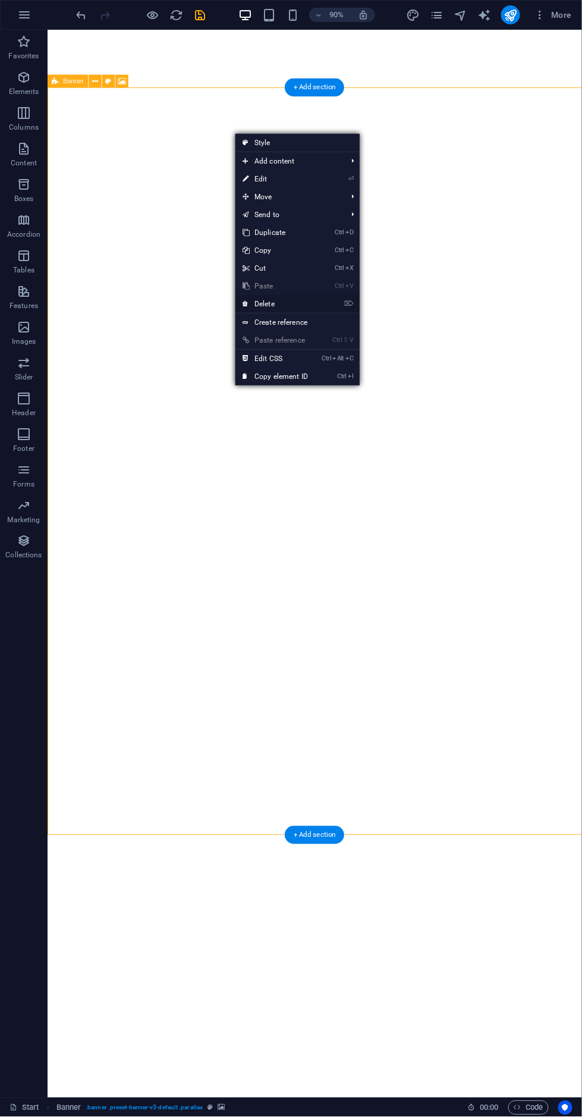
click at [312, 303] on link "⌦ Delete" at bounding box center [276, 304] width 80 height 18
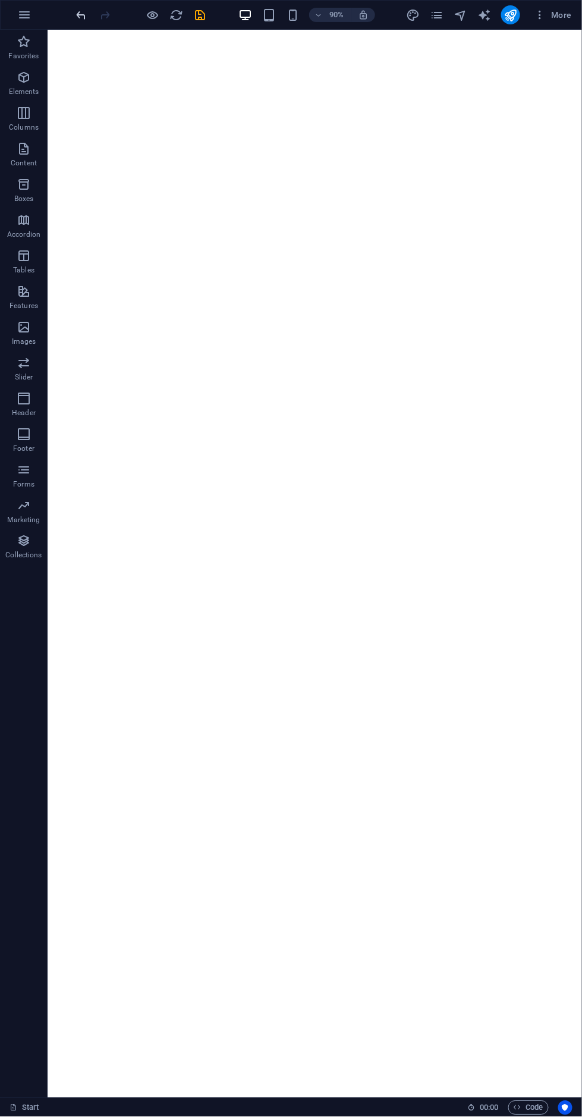
click at [81, 14] on icon "undo" at bounding box center [82, 15] width 14 height 14
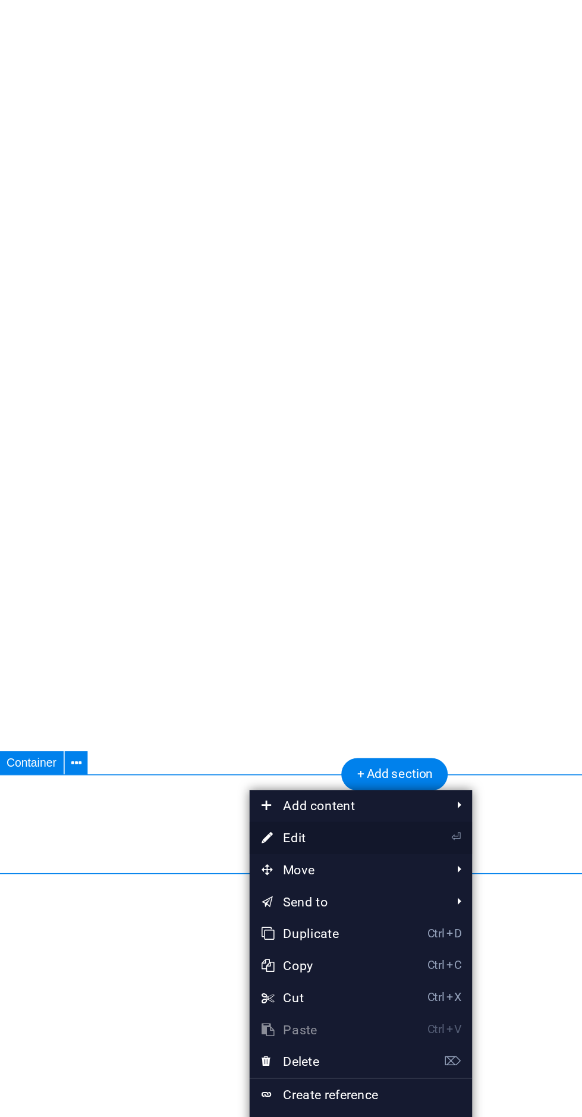
click at [302, 867] on link "⏎ Edit" at bounding box center [274, 871] width 80 height 18
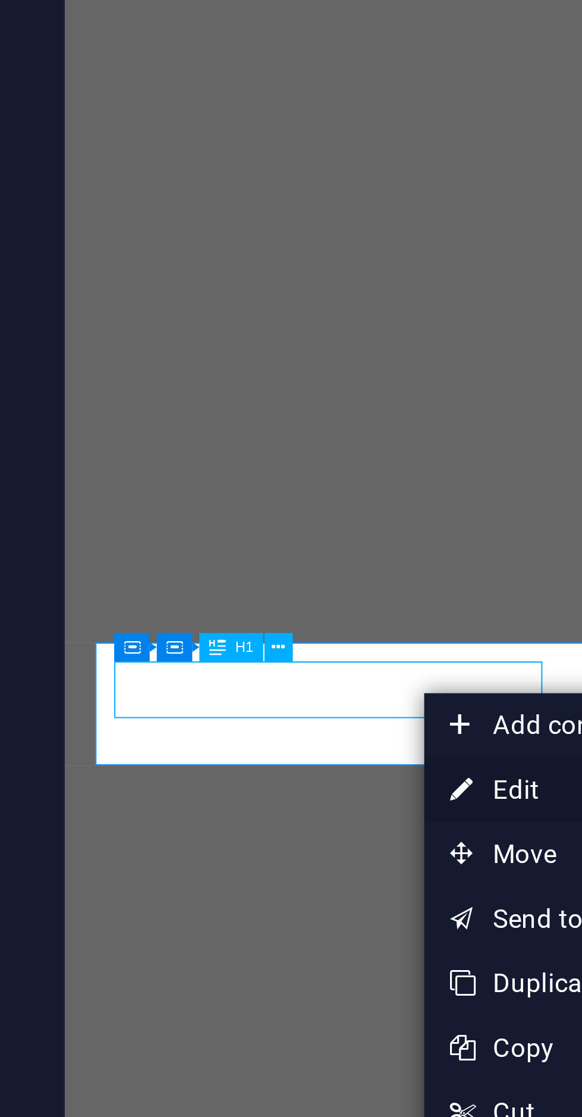
click at [382, 851] on link "⏎ Edit" at bounding box center [396, 854] width 80 height 18
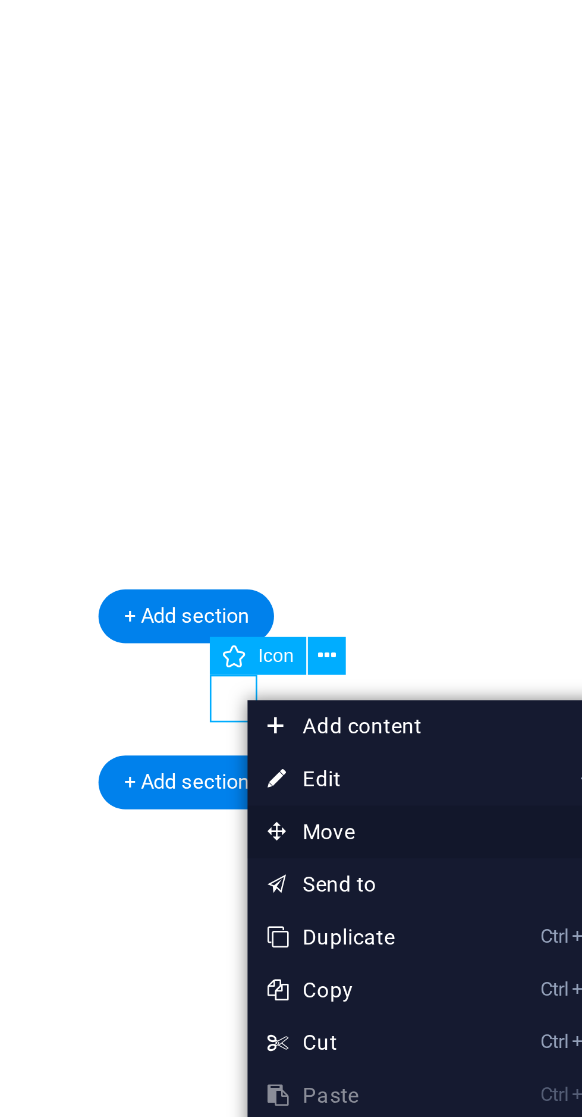
click at [384, 904] on span "Move" at bounding box center [388, 908] width 106 height 18
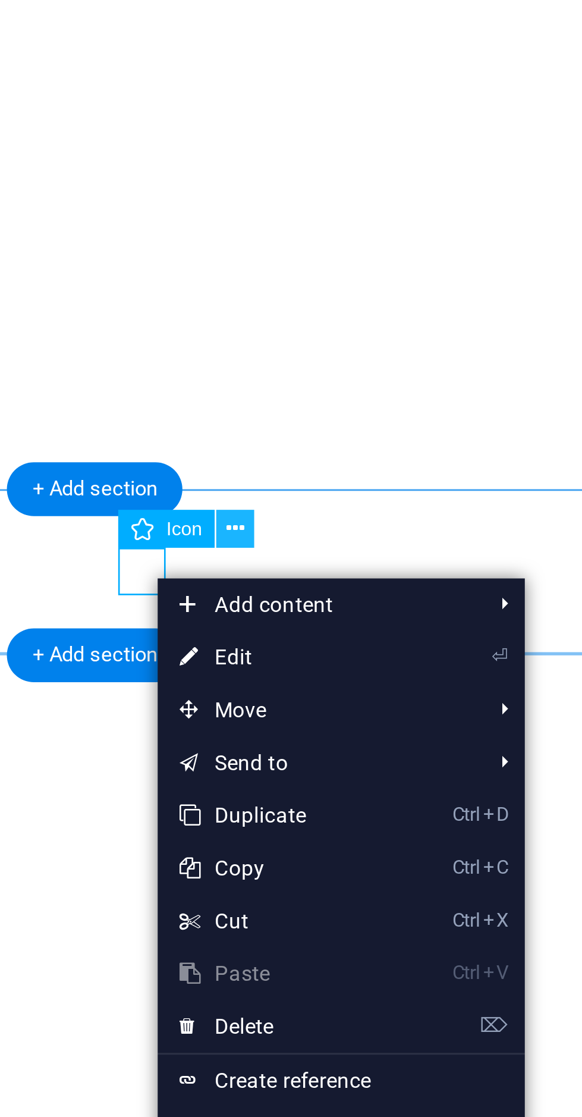
click at [366, 846] on button at bounding box center [362, 848] width 13 height 13
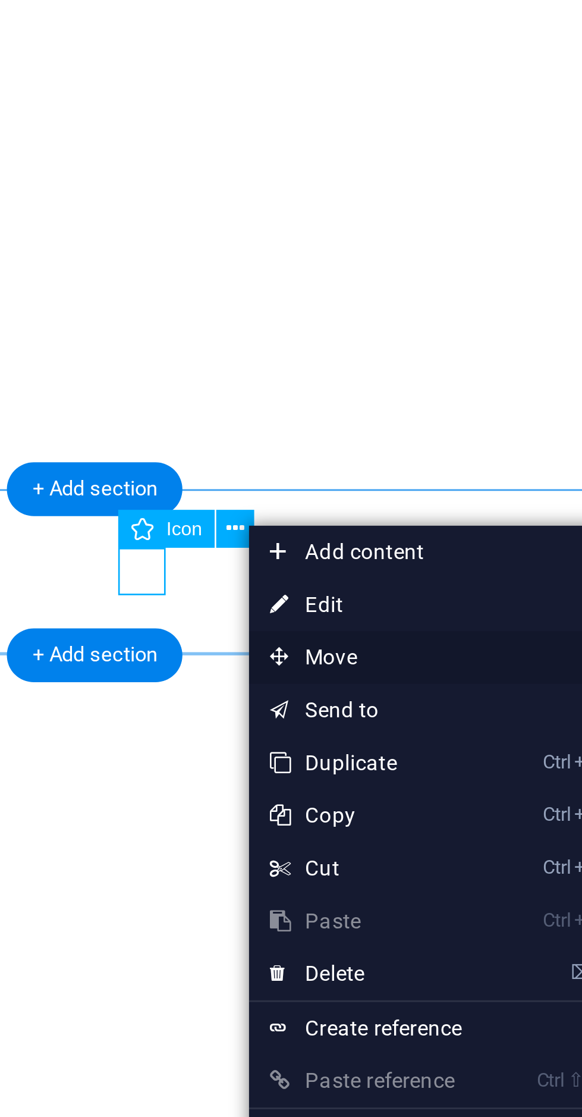
click at [416, 890] on span "Move" at bounding box center [420, 892] width 106 height 18
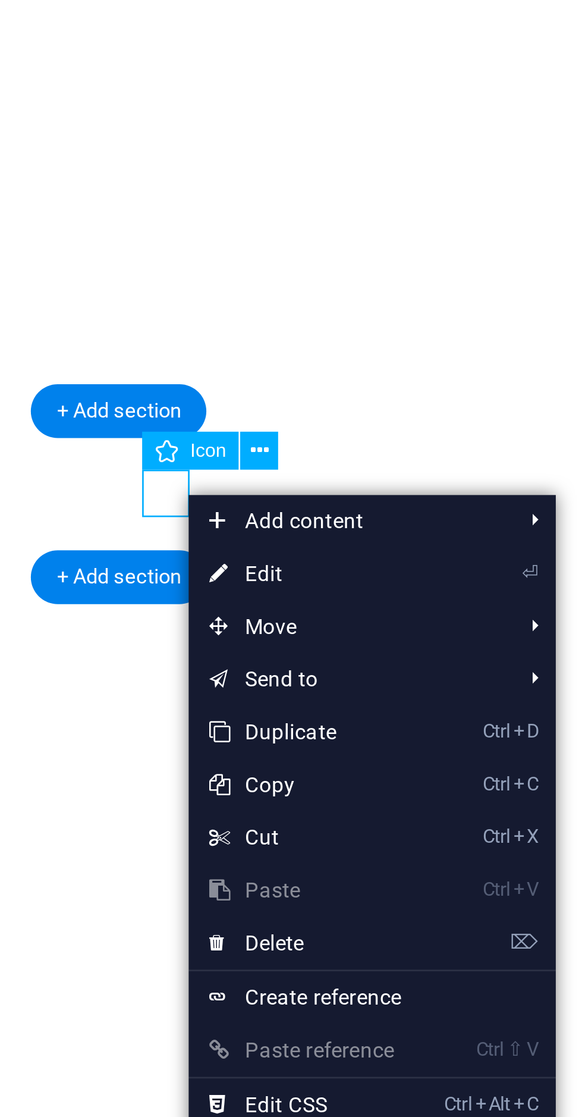
click at [333, 848] on icon at bounding box center [331, 848] width 8 height 13
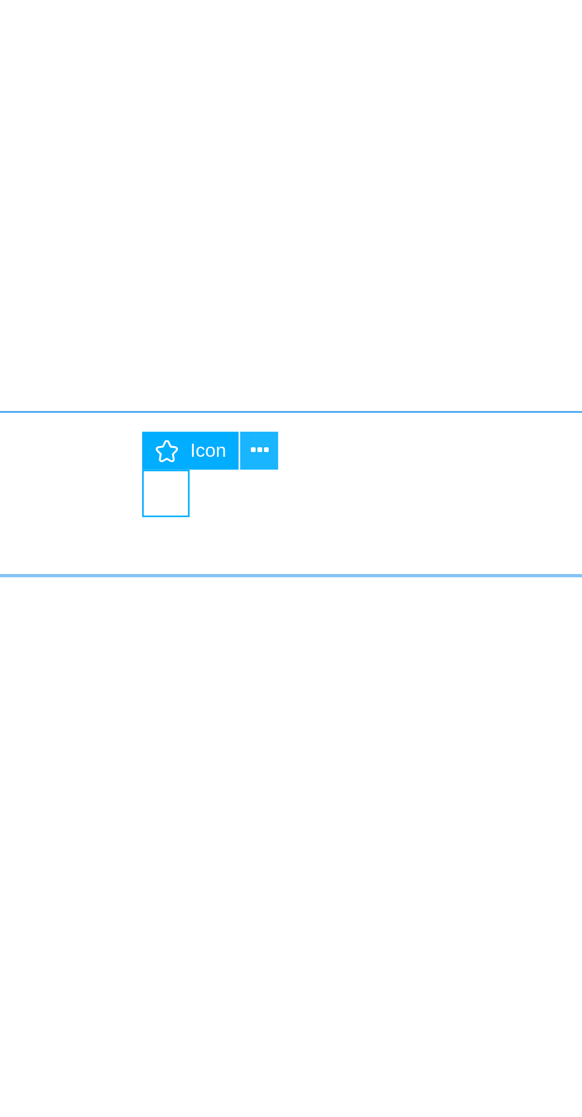
click at [362, 849] on icon at bounding box center [362, 848] width 6 height 11
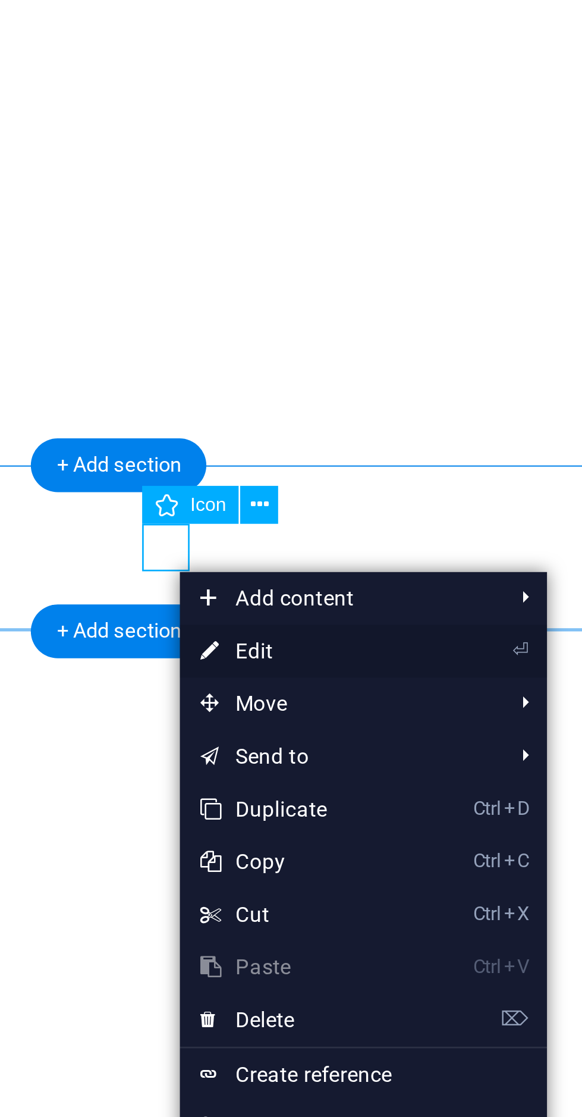
click at [393, 899] on link "⏎ Edit" at bounding box center [375, 898] width 80 height 18
select select "xMidYMid"
select select "px"
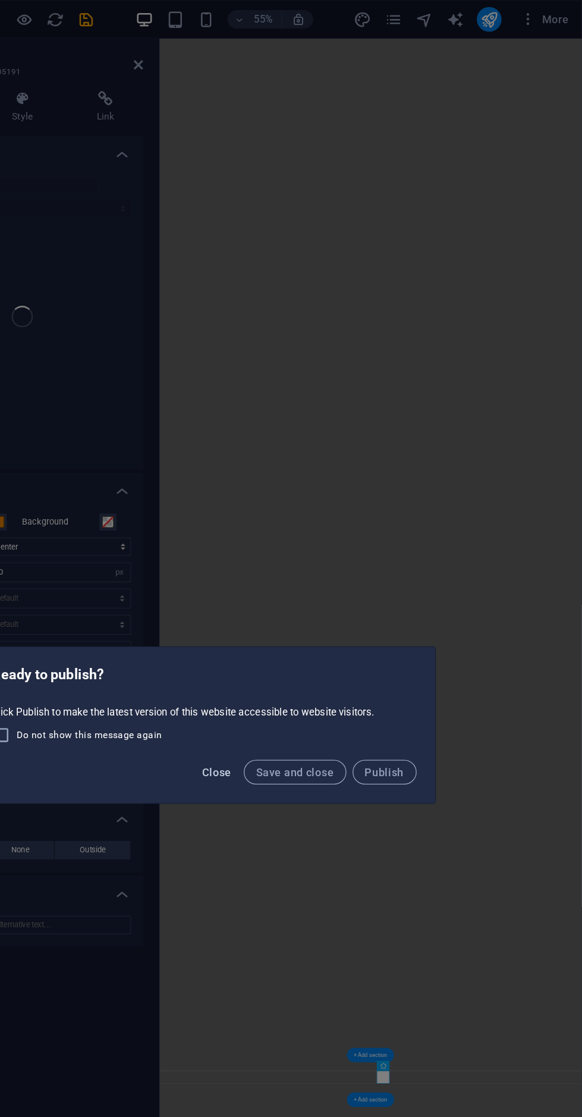
click at [310, 597] on span "Close" at bounding box center [301, 595] width 23 height 10
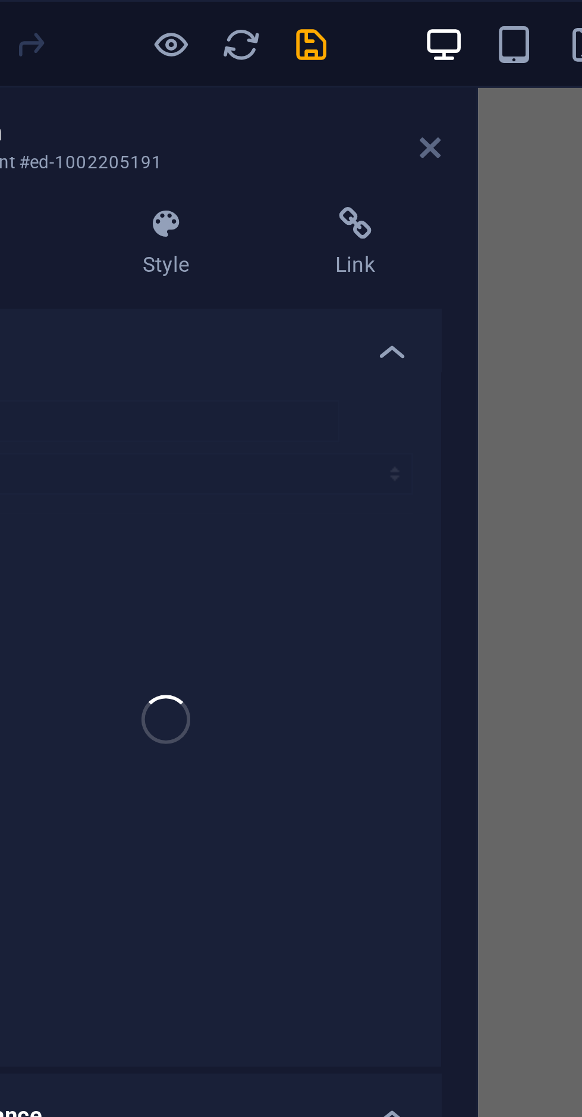
click at [241, 46] on icon at bounding box center [240, 50] width 7 height 10
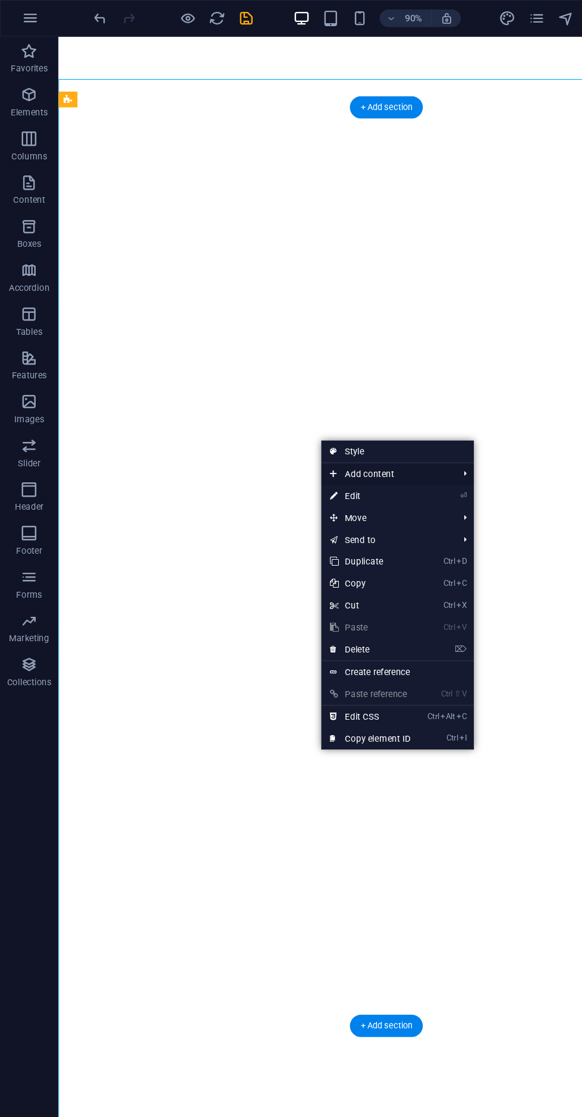
click at [339, 384] on span "Add content" at bounding box center [315, 386] width 106 height 18
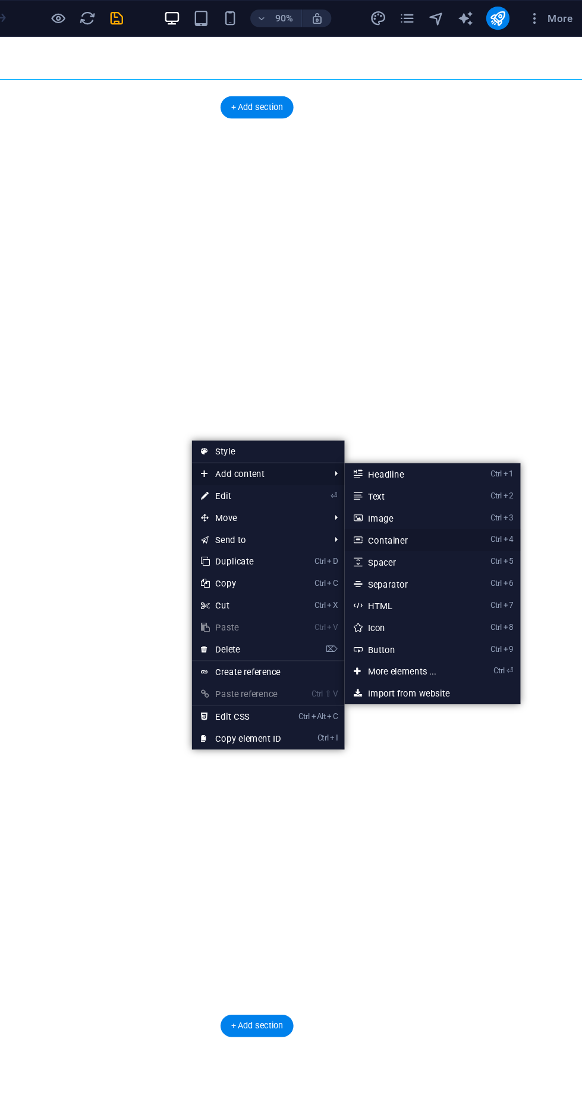
click at [472, 442] on link "Ctrl 4 Container" at bounding box center [435, 440] width 98 height 18
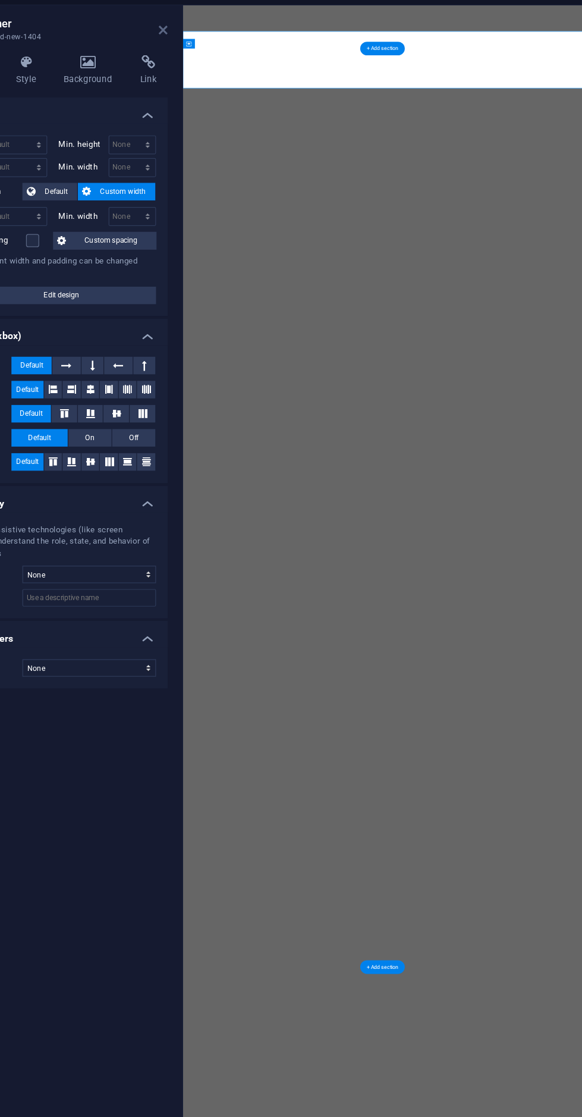
click at [241, 50] on icon at bounding box center [240, 50] width 7 height 10
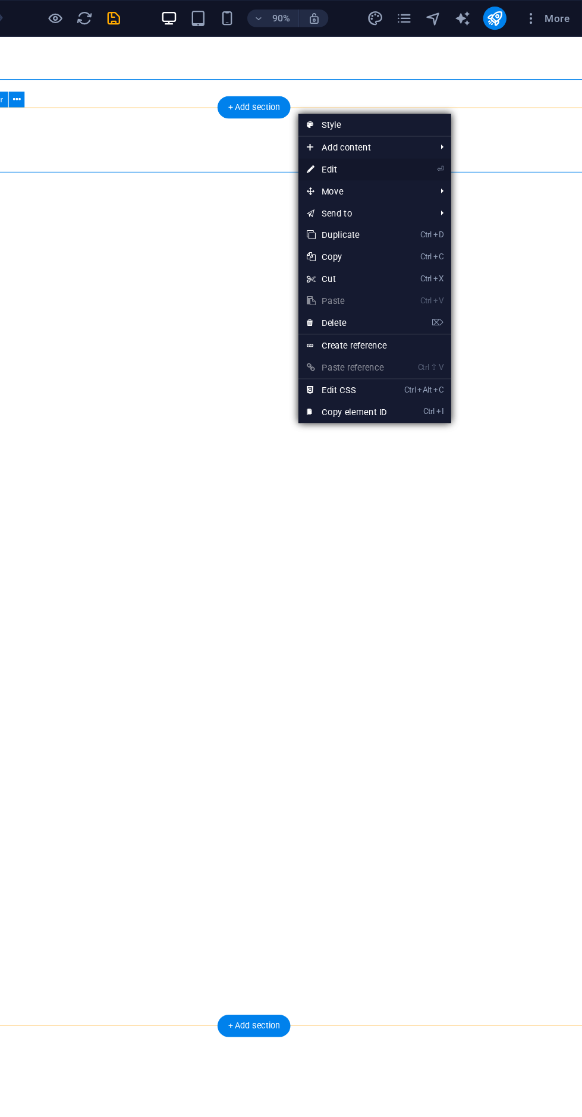
click at [425, 136] on link "⏎ Edit" at bounding box center [391, 138] width 80 height 18
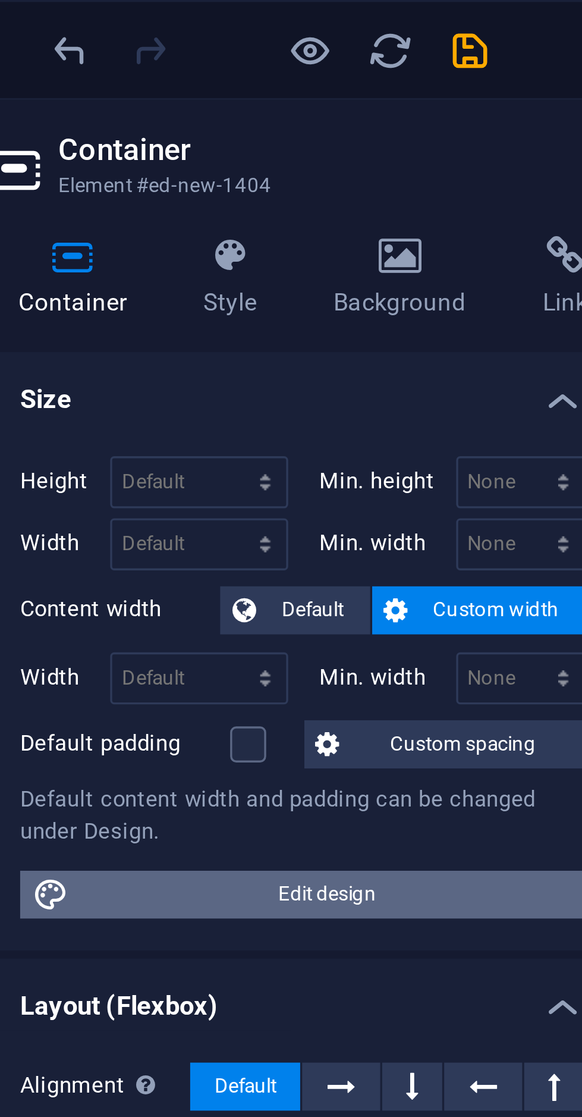
click at [111, 265] on span "Edit design" at bounding box center [157, 266] width 147 height 14
select select "rem"
click at [111, 265] on span "Edit design" at bounding box center [157, 266] width 147 height 14
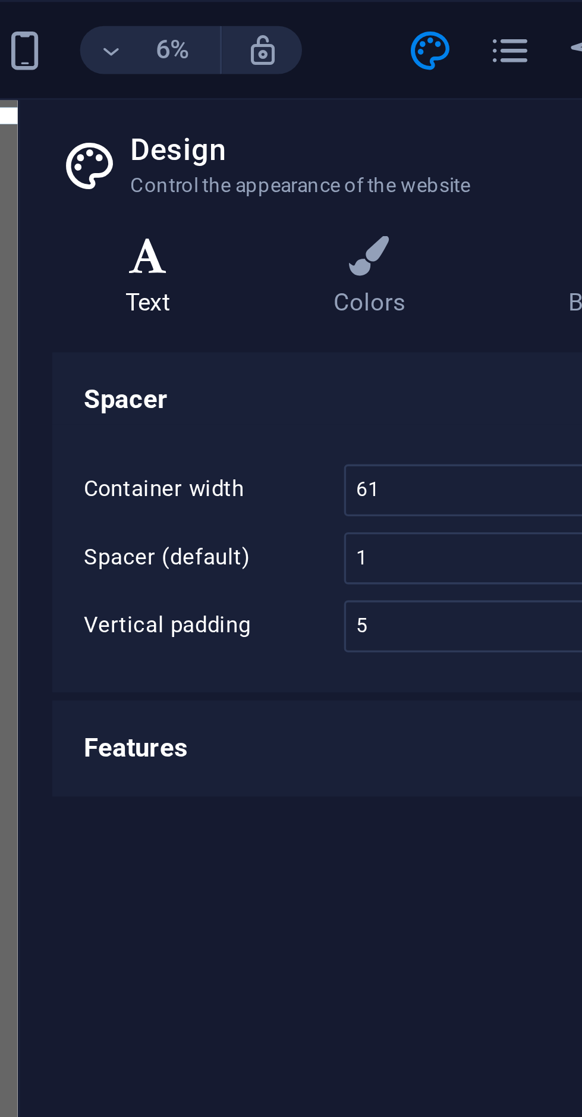
click at [334, 84] on h4 "Text" at bounding box center [332, 82] width 62 height 25
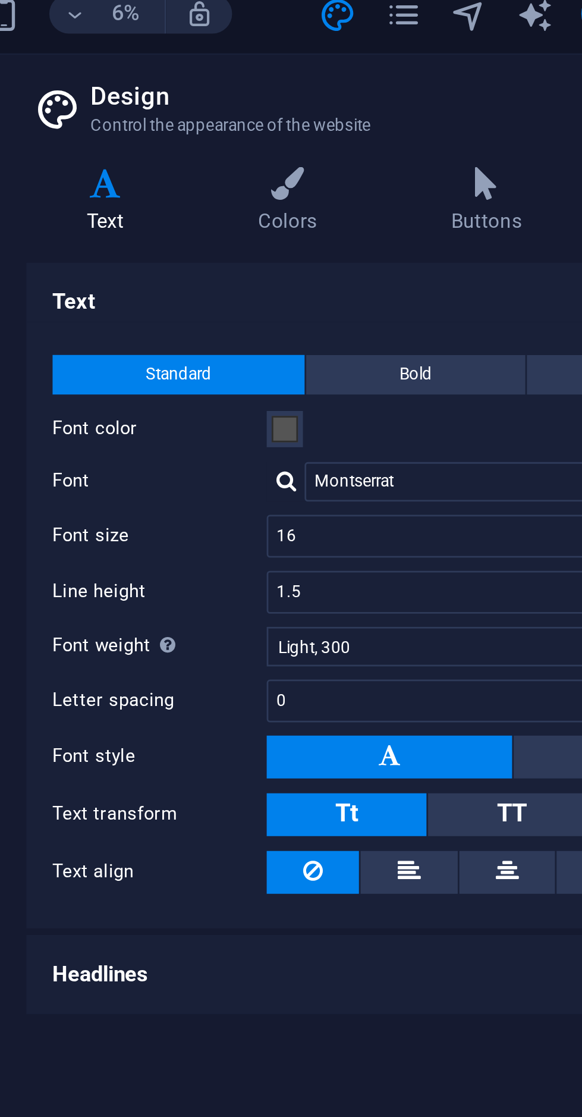
click at [338, 353] on h4 "Headlines" at bounding box center [437, 361] width 272 height 29
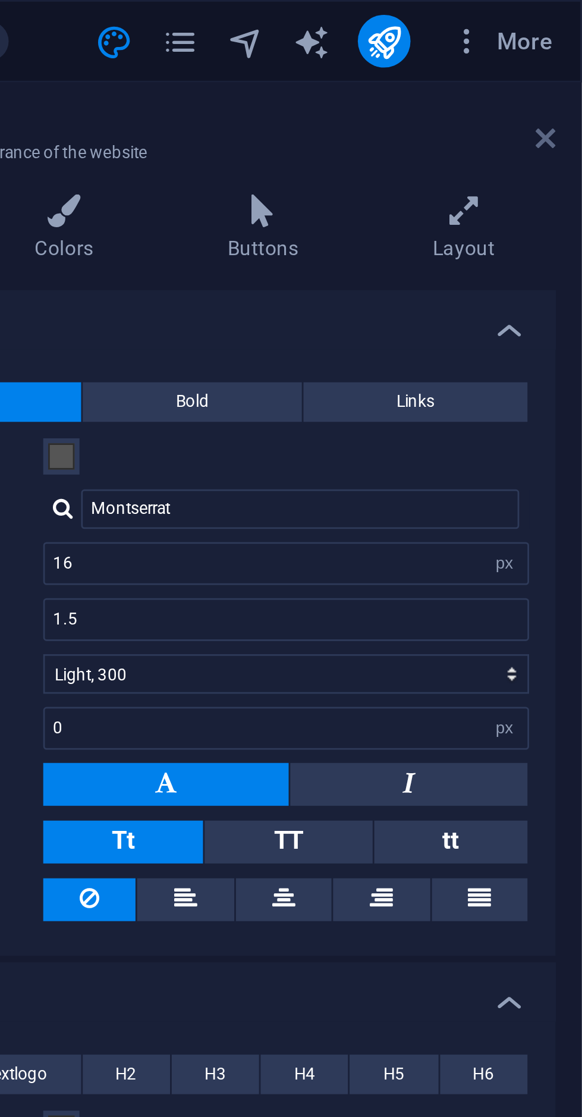
click at [566, 46] on icon at bounding box center [569, 50] width 7 height 10
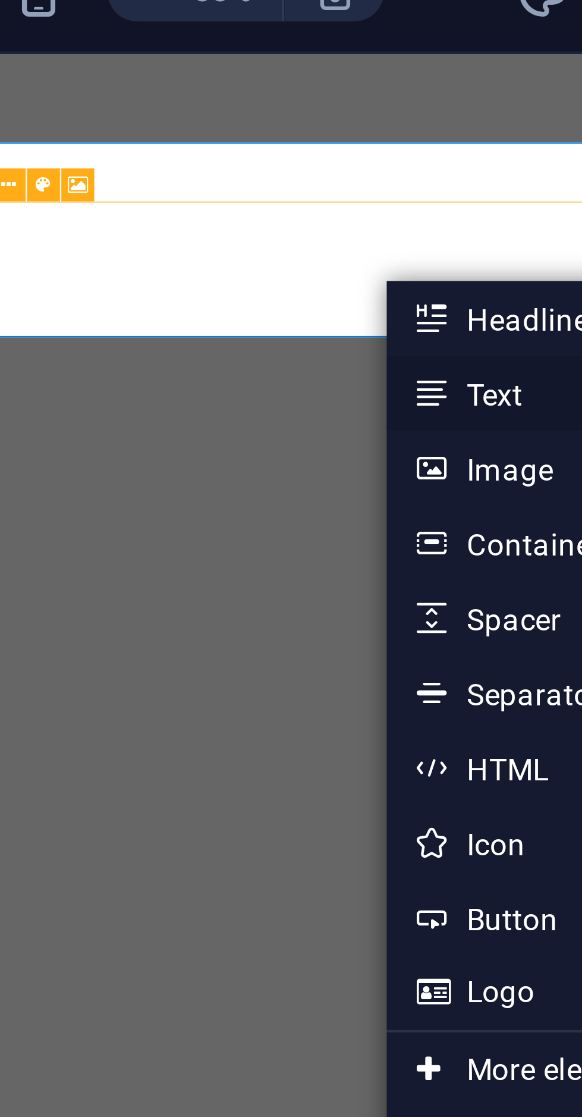
click at [406, 109] on link "Text" at bounding box center [439, 111] width 126 height 18
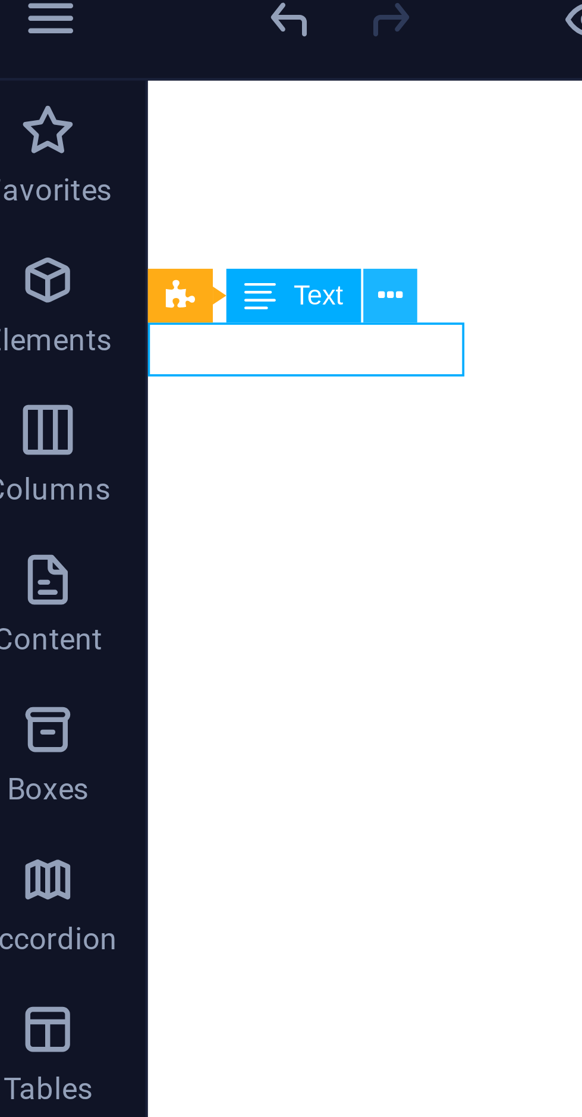
click at [108, 79] on icon at bounding box center [105, 81] width 6 height 11
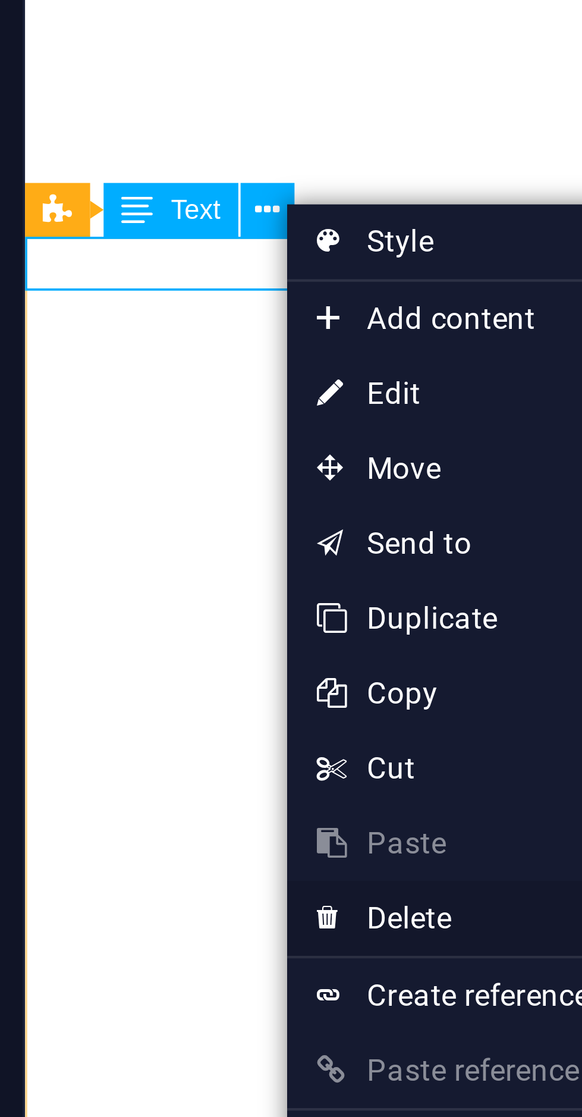
click at [150, 249] on link "⌦ Delete" at bounding box center [150, 250] width 80 height 18
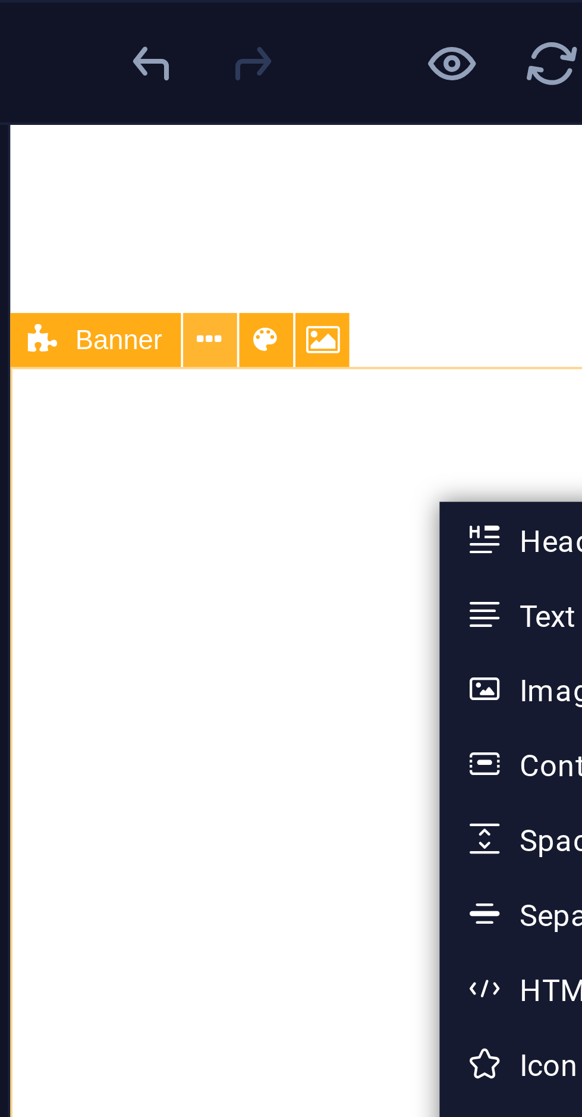
click at [97, 80] on icon at bounding box center [95, 81] width 6 height 11
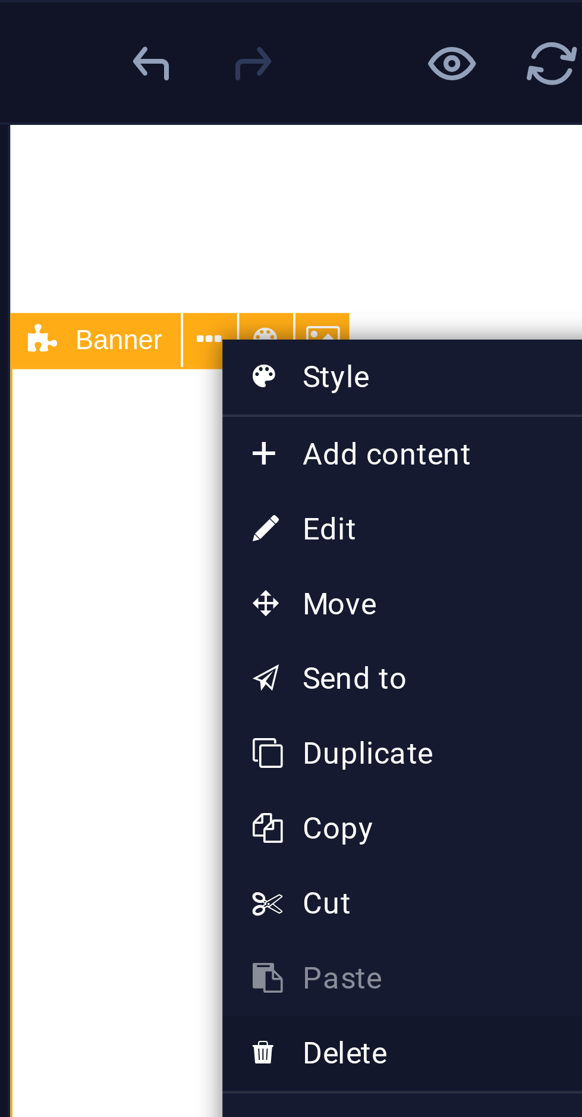
click at [143, 250] on link "⌦ Delete" at bounding box center [138, 251] width 80 height 18
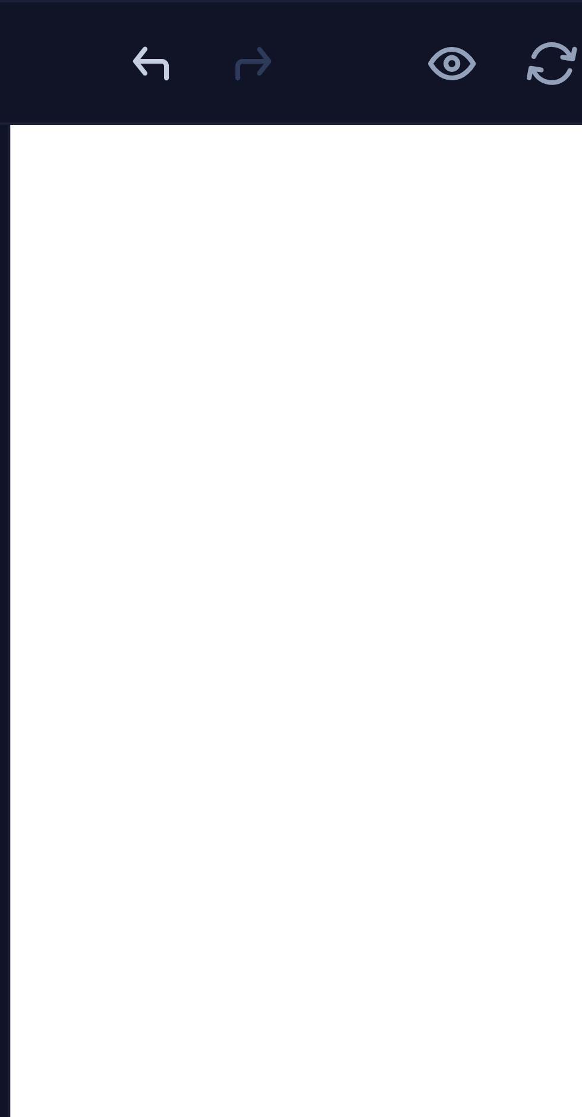
click at [83, 14] on icon "undo" at bounding box center [82, 15] width 14 height 14
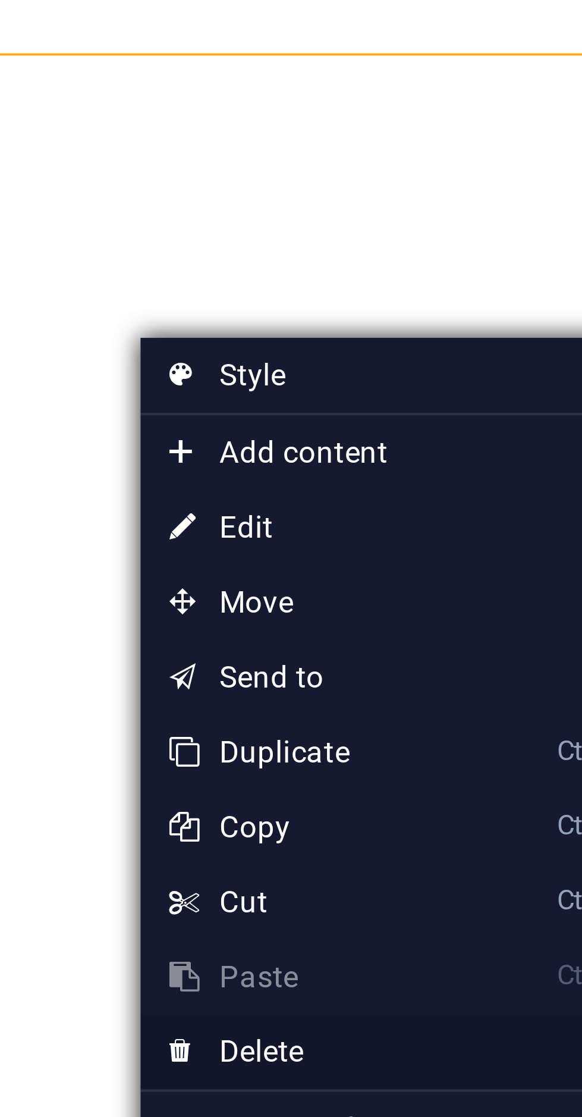
click at [189, 322] on link "⌦ Delete" at bounding box center [177, 325] width 80 height 18
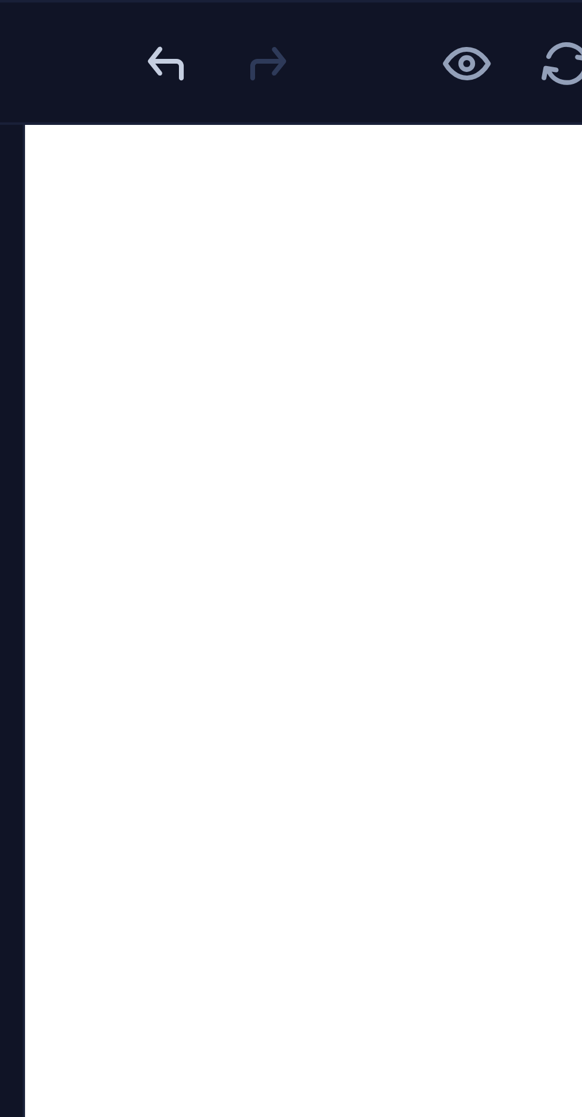
click at [80, 14] on icon "undo" at bounding box center [82, 15] width 14 height 14
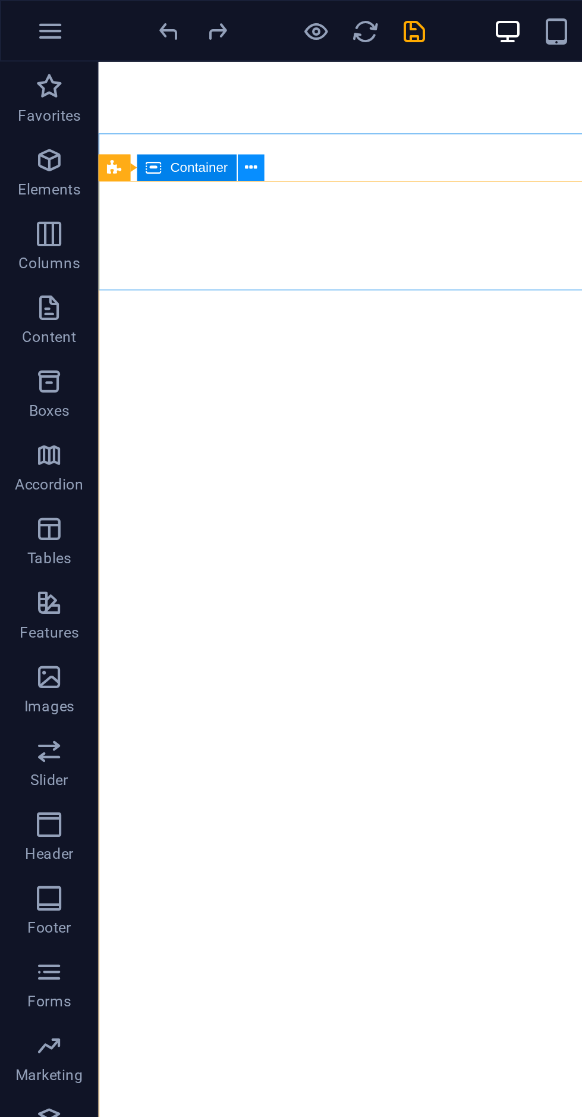
click at [122, 81] on icon at bounding box center [121, 81] width 6 height 11
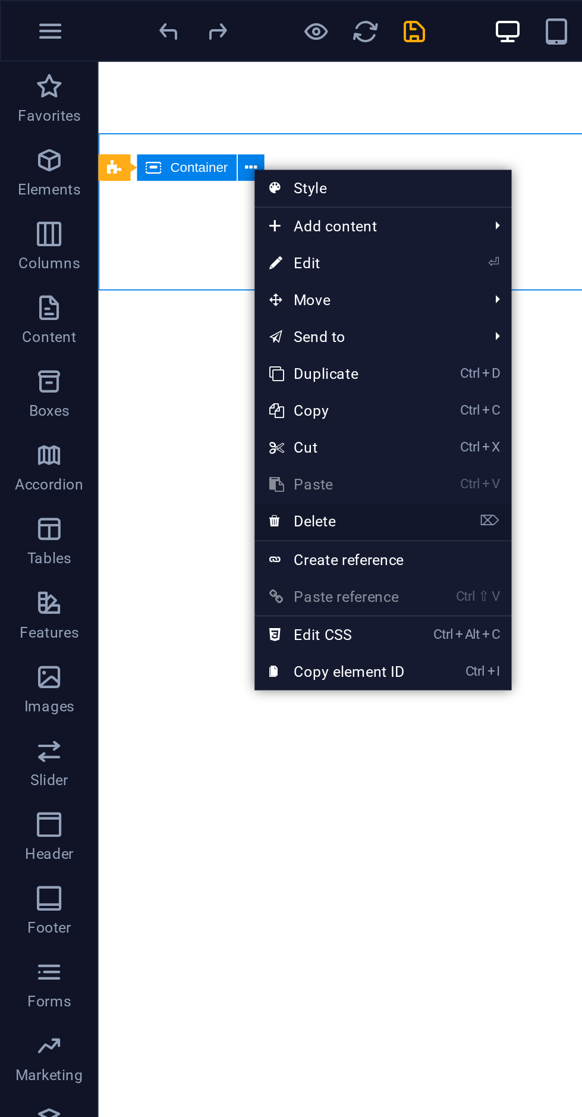
click at [187, 252] on link "⌦ Delete" at bounding box center [163, 252] width 80 height 18
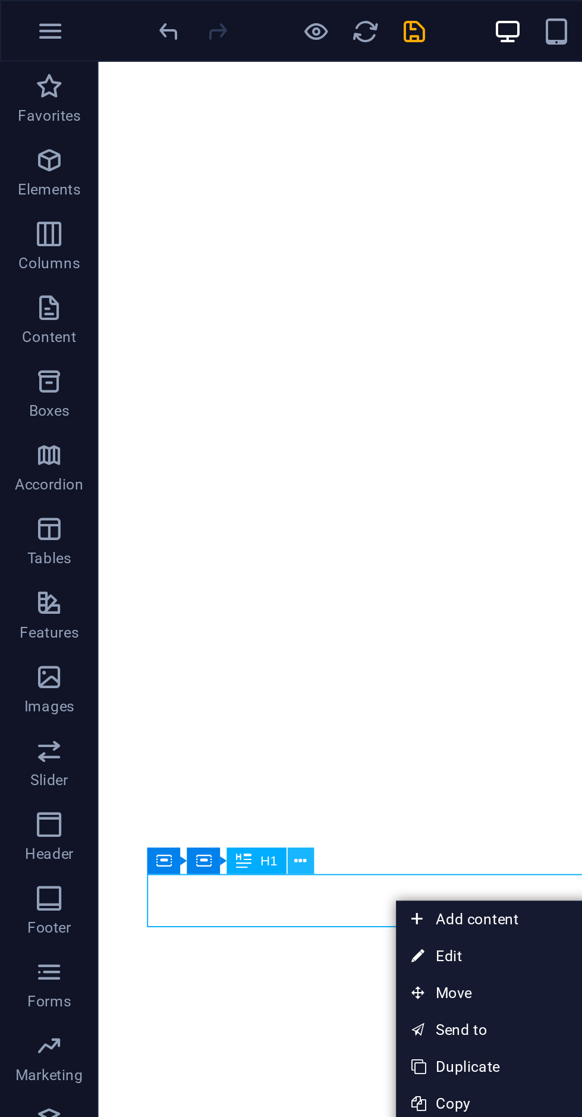
click at [147, 412] on icon at bounding box center [146, 416] width 6 height 11
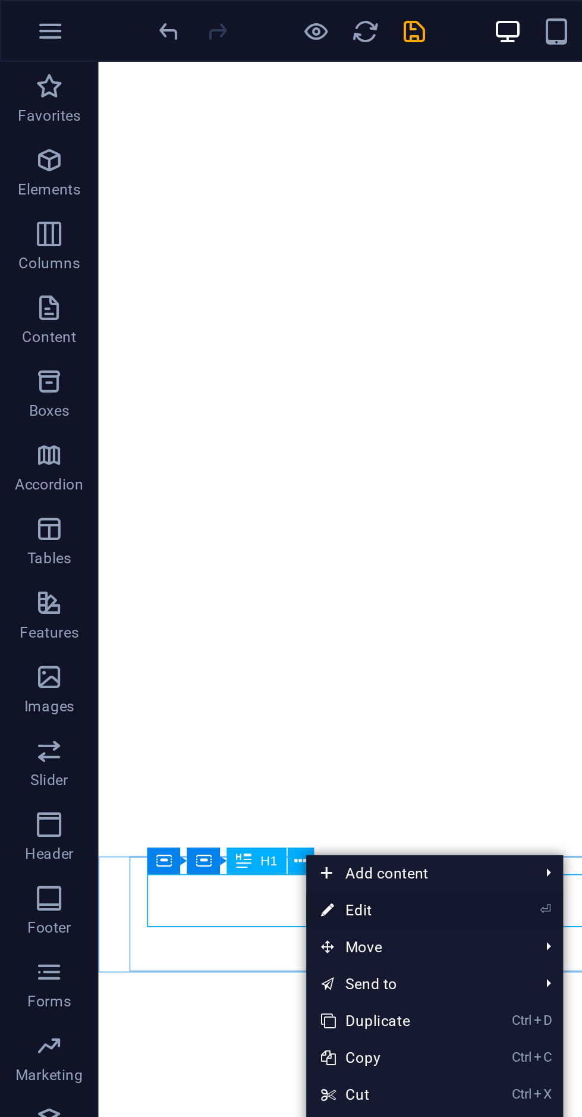
click at [196, 440] on link "⏎ Edit" at bounding box center [188, 440] width 80 height 18
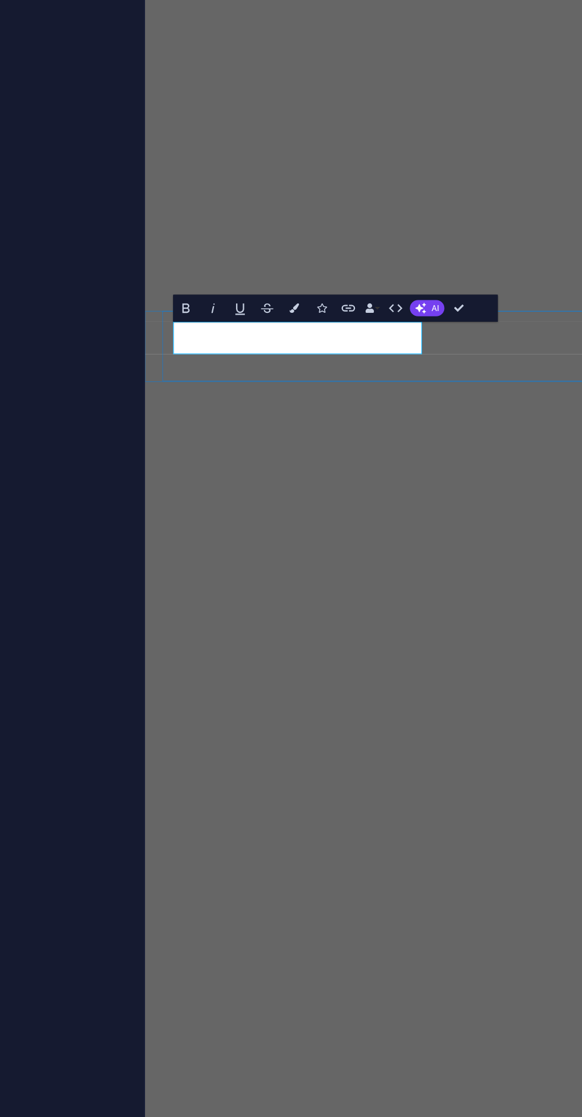
click at [206, 803] on div "Settings Level H1 H2 H3 H4 H5 H6 Alignment Default colors and font sizes are de…" at bounding box center [150, 597] width 187 height 984
click at [210, 787] on div "Settings Level H1 H2 H3 H4 H5 H6 Alignment Default colors and font sizes are de…" at bounding box center [150, 597] width 187 height 984
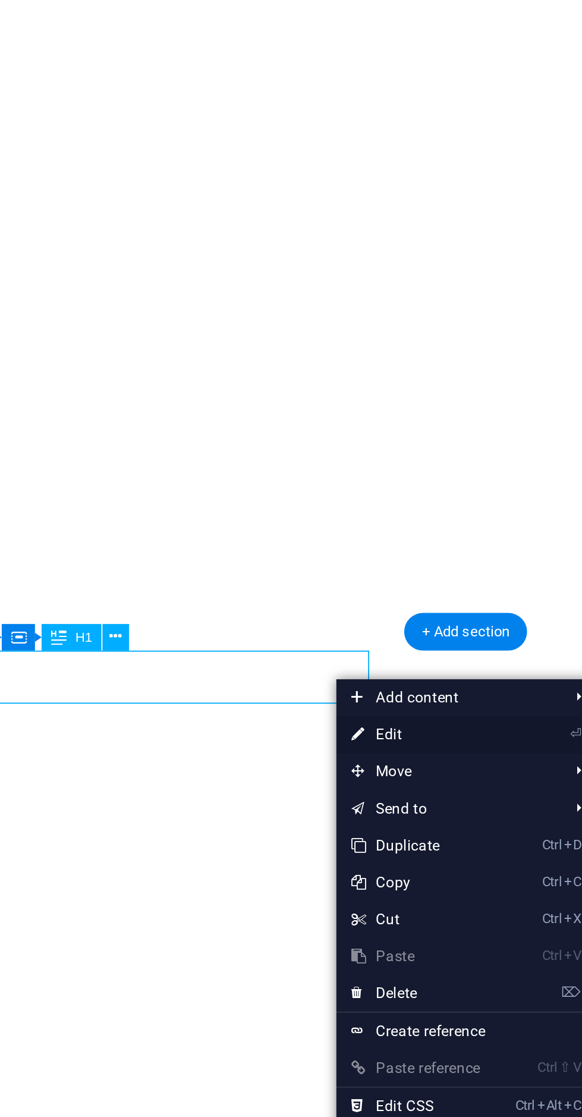
click at [303, 601] on link "⏎ Edit" at bounding box center [292, 606] width 80 height 18
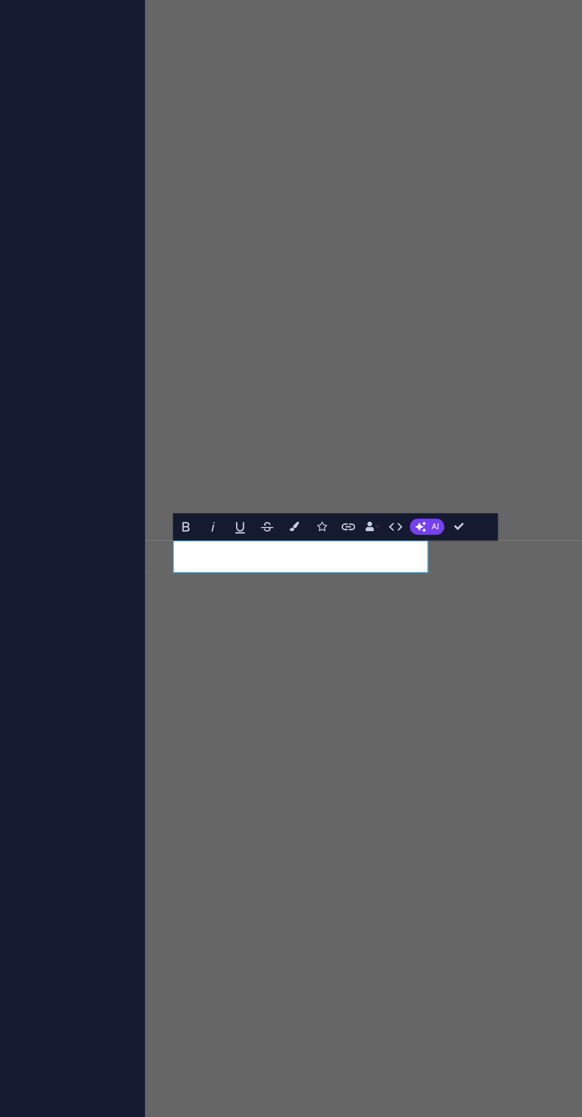
click at [214, 792] on div "Settings Level H1 H2 H3 H4 H5 H6 Alignment Default colors and font sizes are de…" at bounding box center [150, 597] width 187 height 984
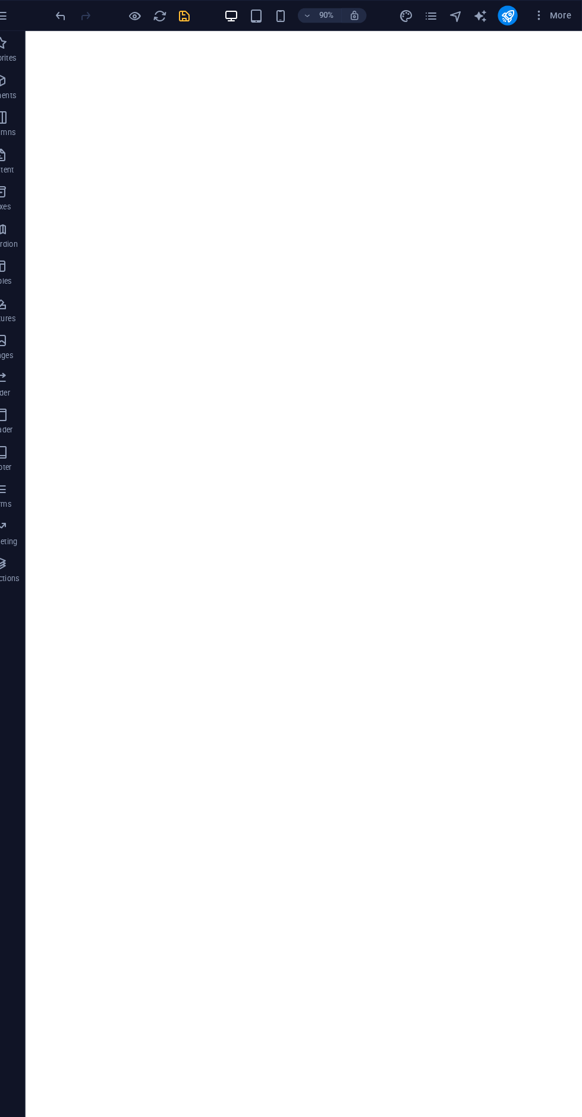
click at [200, 18] on icon "save" at bounding box center [201, 15] width 14 height 14
click at [512, 16] on icon "publish" at bounding box center [511, 15] width 14 height 14
